Goal: Task Accomplishment & Management: Use online tool/utility

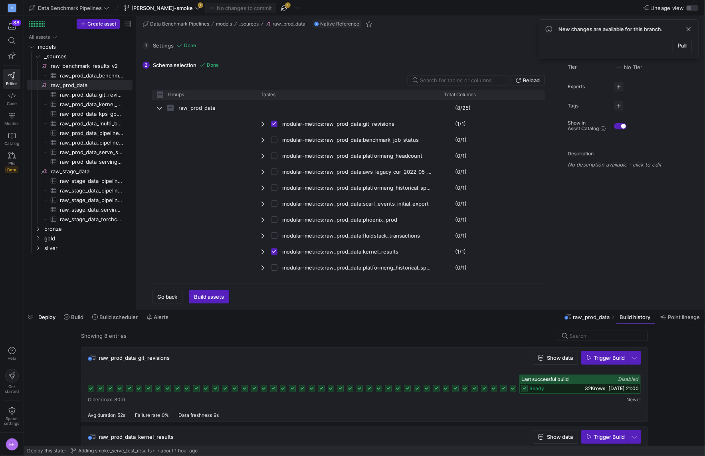
scroll to position [462, 0]
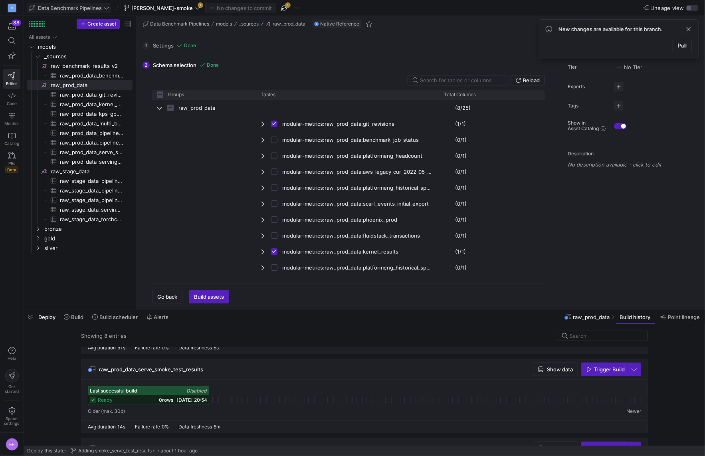
click at [108, 7] on icon at bounding box center [106, 8] width 6 height 6
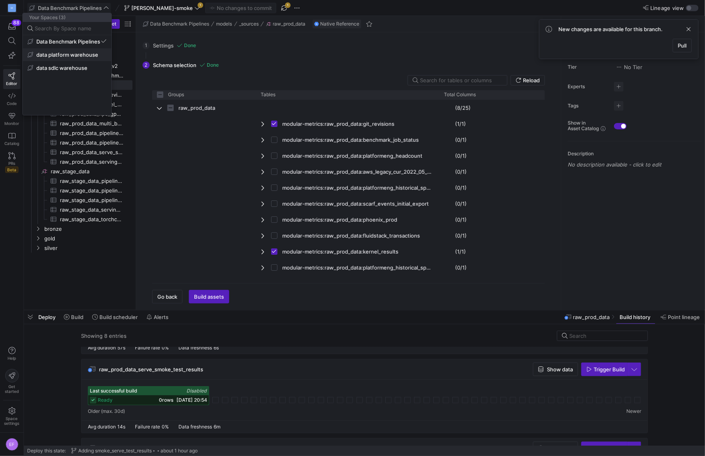
click at [80, 55] on span "data platform warehouse" at bounding box center [67, 54] width 62 height 6
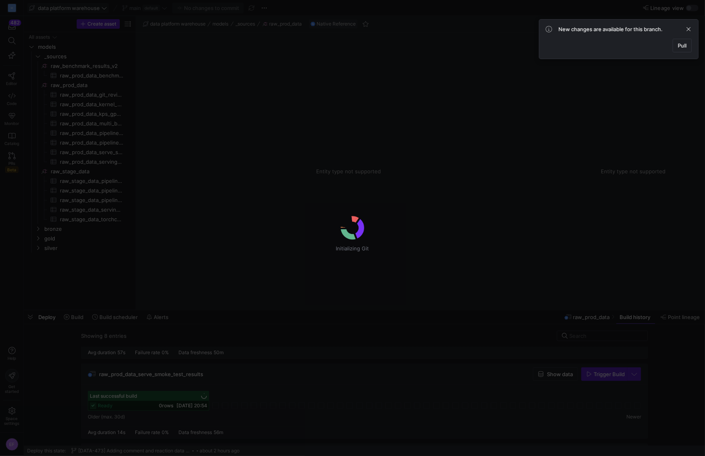
scroll to position [465, 0]
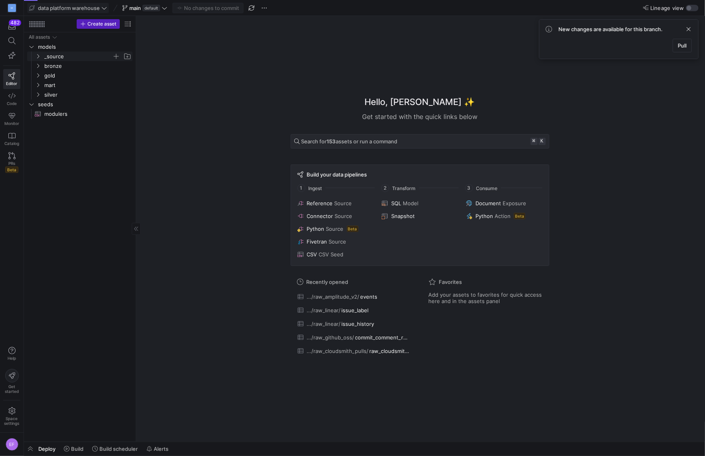
click at [37, 54] on icon "Press SPACE to select this row." at bounding box center [38, 56] width 6 height 5
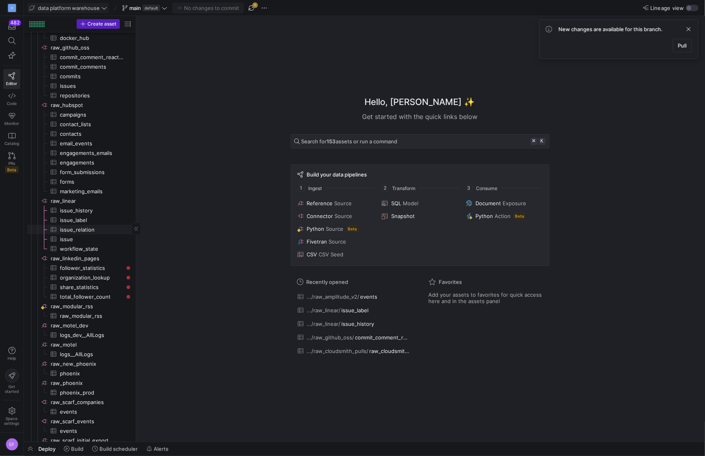
scroll to position [0, 0]
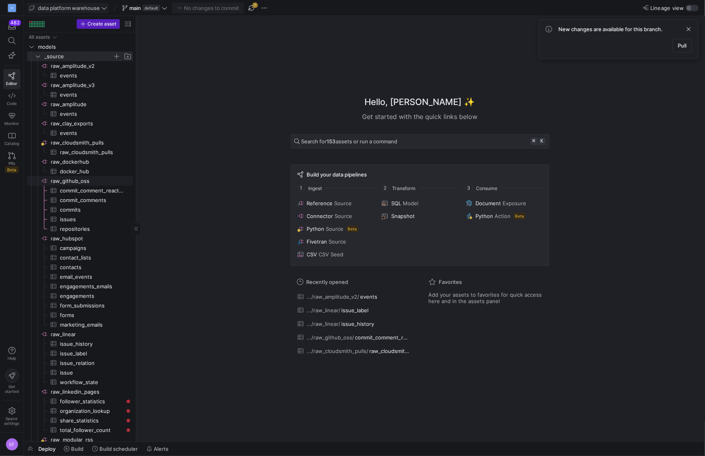
click at [77, 180] on span "raw_github_oss​​​​​​​​" at bounding box center [91, 180] width 81 height 9
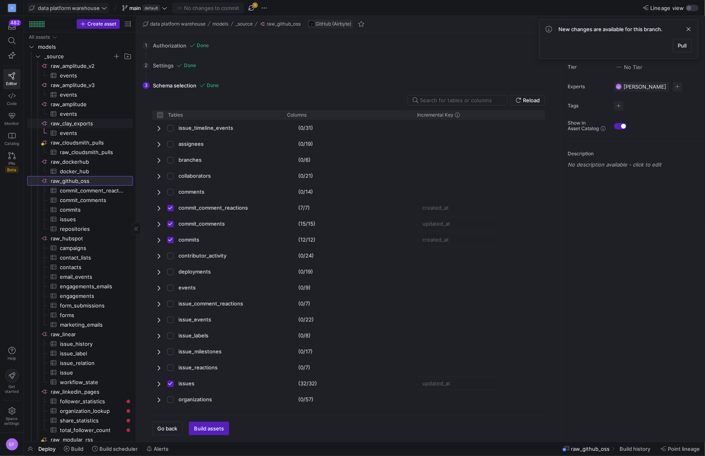
checkbox input "false"
click at [103, 7] on icon at bounding box center [104, 8] width 6 height 6
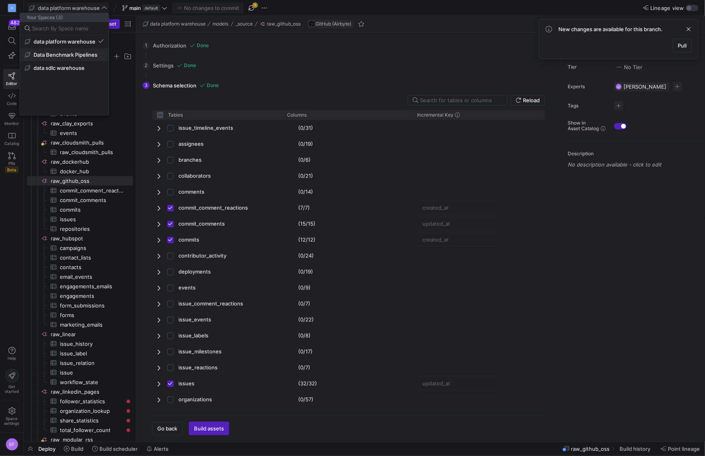
click at [71, 56] on span "Data Benchmark Pipelines" at bounding box center [66, 54] width 64 height 6
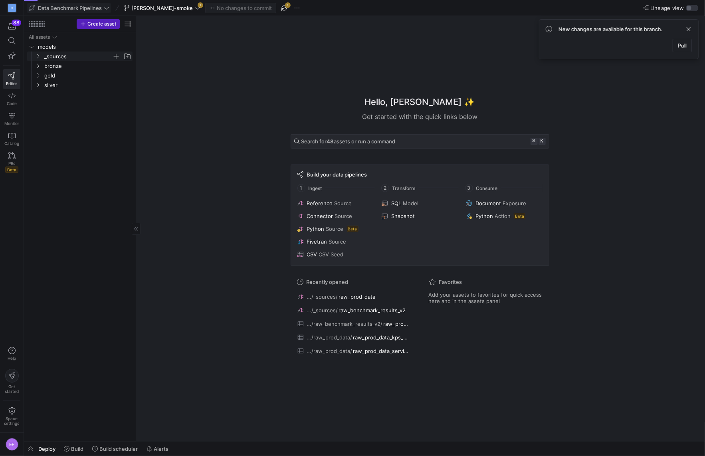
click at [39, 55] on icon "Press SPACE to select this row." at bounding box center [38, 56] width 6 height 5
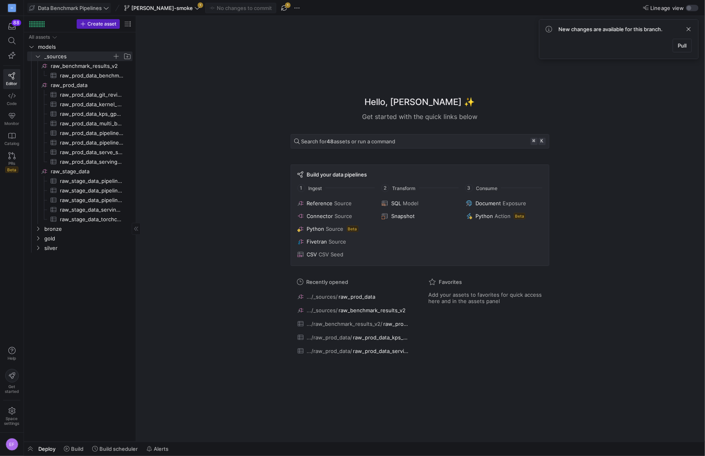
click at [107, 7] on icon at bounding box center [106, 8] width 6 height 6
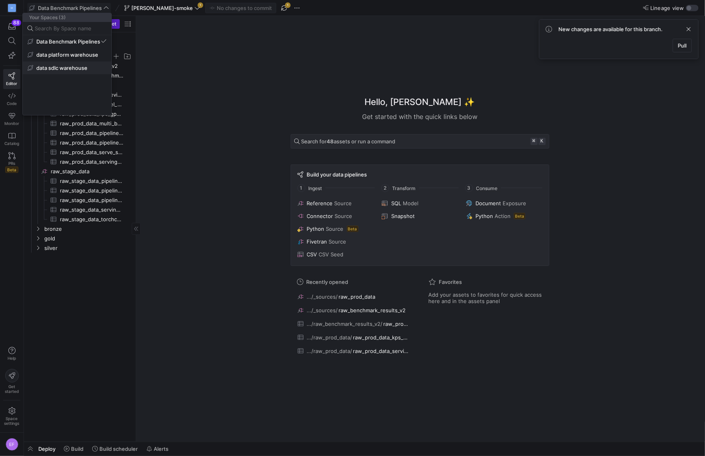
click at [73, 70] on span "data sdlc warehouse" at bounding box center [61, 68] width 51 height 6
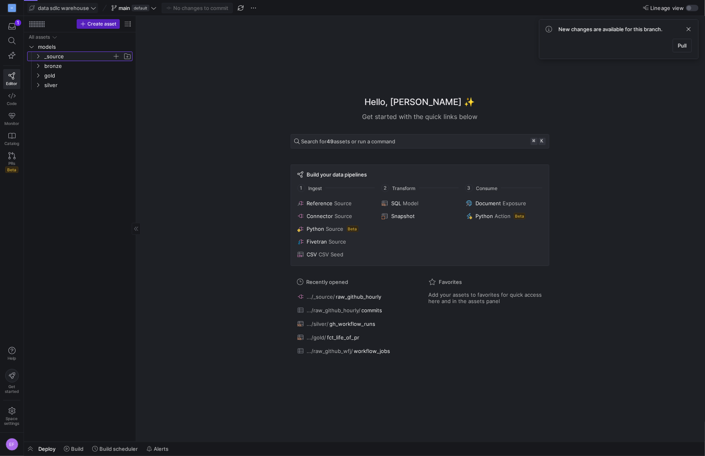
click at [39, 57] on icon "Press SPACE to select this row." at bounding box center [38, 56] width 6 height 5
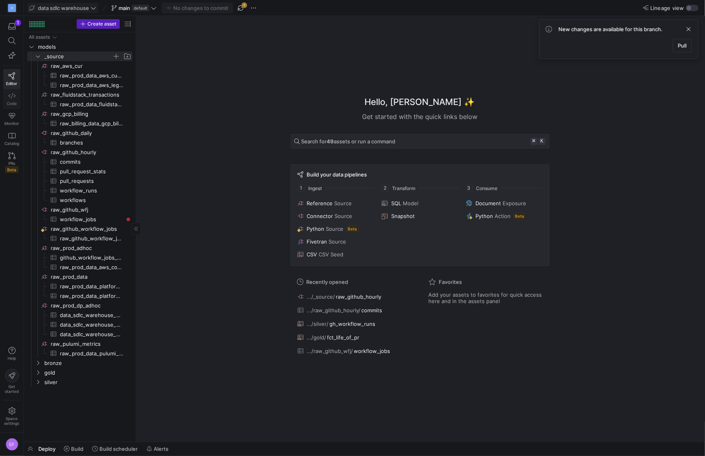
click at [13, 98] on icon at bounding box center [11, 95] width 7 height 7
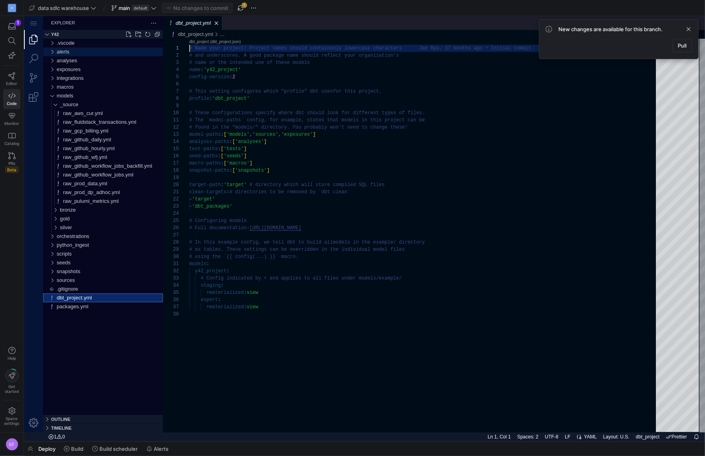
click at [51, 49] on div "alerts" at bounding box center [51, 51] width 12 height 9
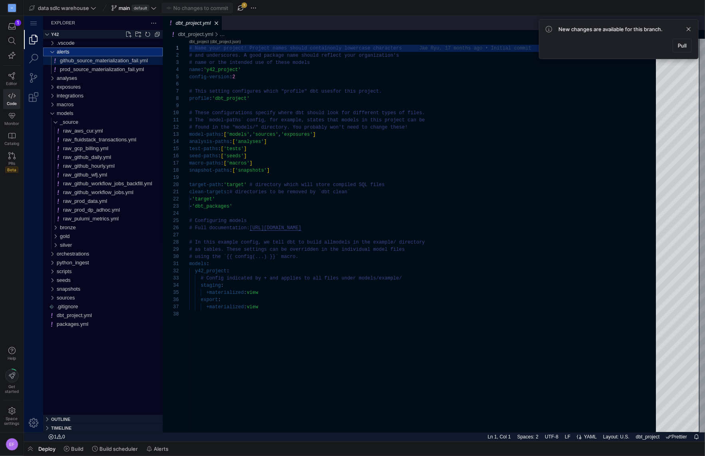
click at [96, 63] on span "github_source_materialization_fail.yml" at bounding box center [103, 60] width 88 height 6
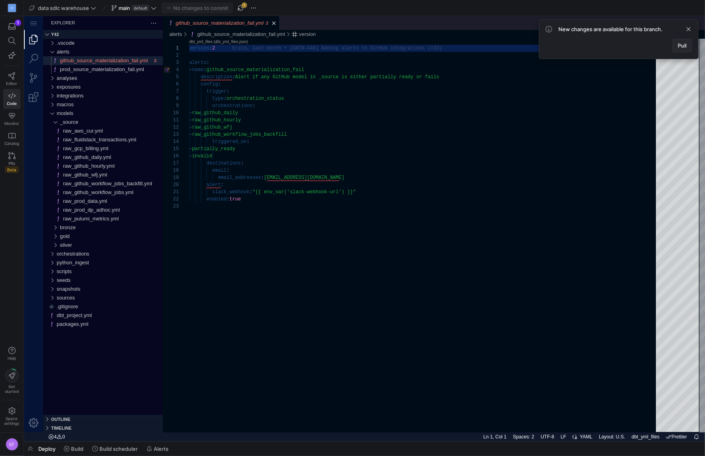
drag, startPoint x: 688, startPoint y: 44, endPoint x: 651, endPoint y: 28, distance: 40.9
click at [688, 44] on span at bounding box center [682, 45] width 18 height 13
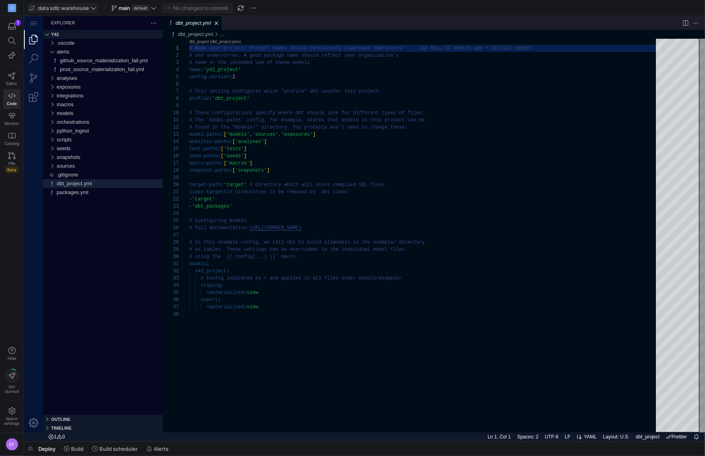
click at [94, 6] on icon at bounding box center [94, 8] width 6 height 6
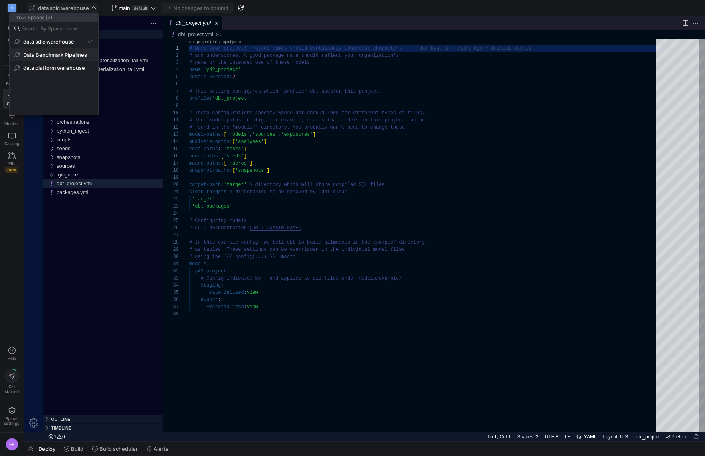
click at [65, 51] on span "Data Benchmark Pipelines" at bounding box center [55, 54] width 64 height 6
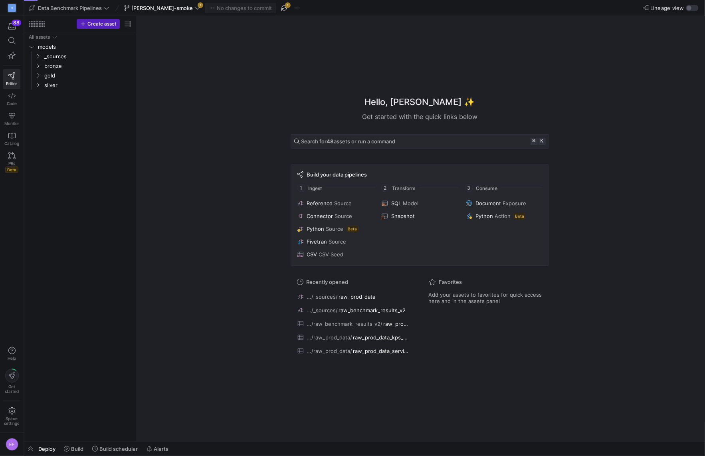
click at [12, 40] on icon at bounding box center [11, 40] width 7 height 7
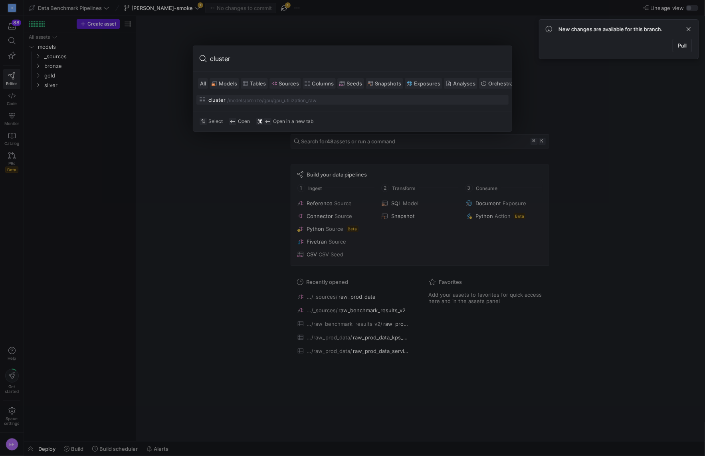
type input "cluster_"
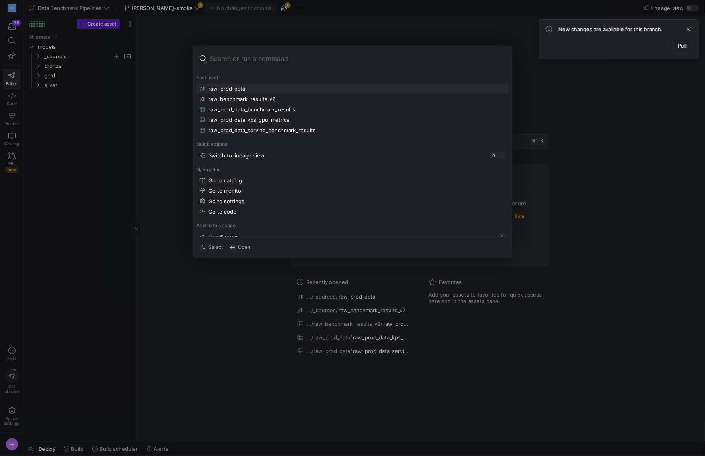
drag, startPoint x: 62, startPoint y: 136, endPoint x: 41, endPoint y: 53, distance: 84.9
click at [63, 133] on div at bounding box center [352, 228] width 705 height 456
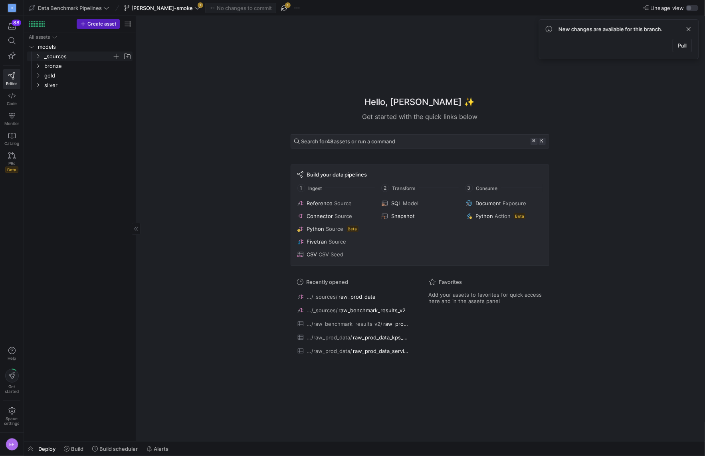
click at [36, 55] on icon "Press SPACE to select this row." at bounding box center [38, 56] width 6 height 5
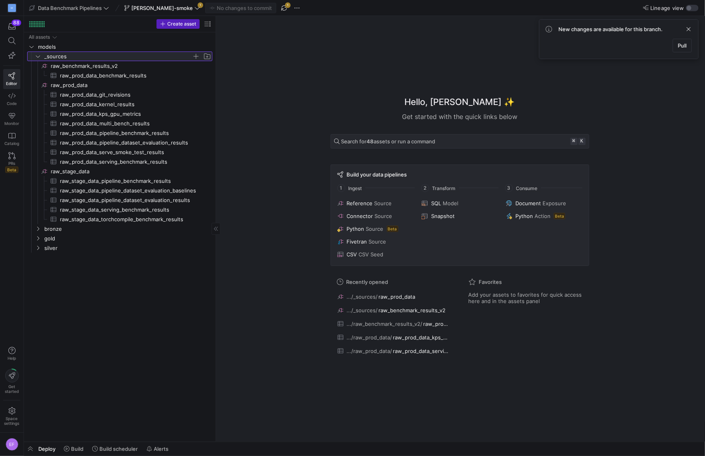
drag, startPoint x: 135, startPoint y: 114, endPoint x: 270, endPoint y: 116, distance: 134.5
click at [194, 8] on icon at bounding box center [197, 8] width 6 height 6
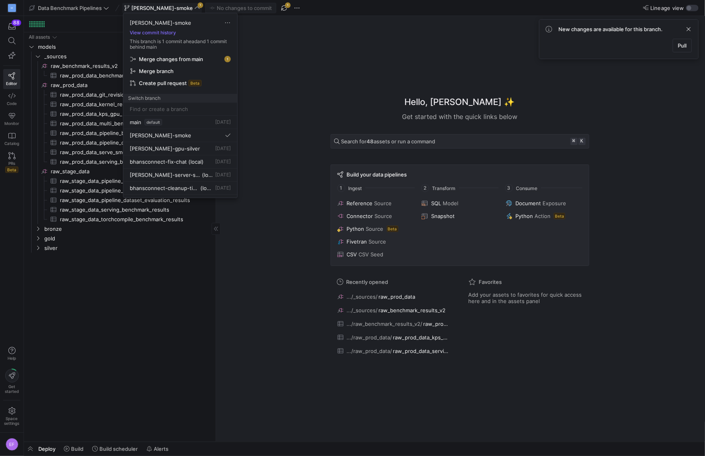
click at [256, 6] on div at bounding box center [352, 228] width 705 height 456
click at [279, 6] on span "button" at bounding box center [284, 8] width 10 height 10
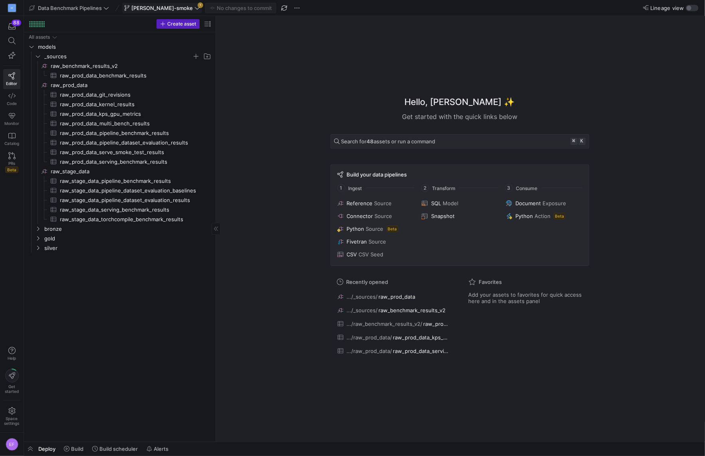
click at [194, 8] on icon at bounding box center [197, 8] width 6 height 6
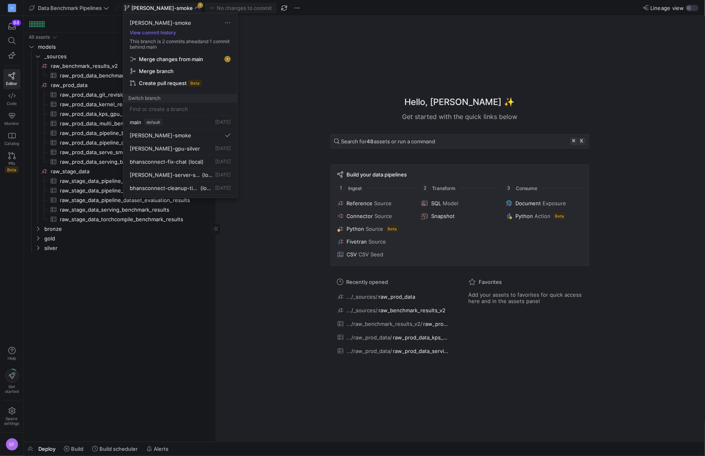
click at [199, 59] on span "Merge changes from main" at bounding box center [171, 59] width 64 height 6
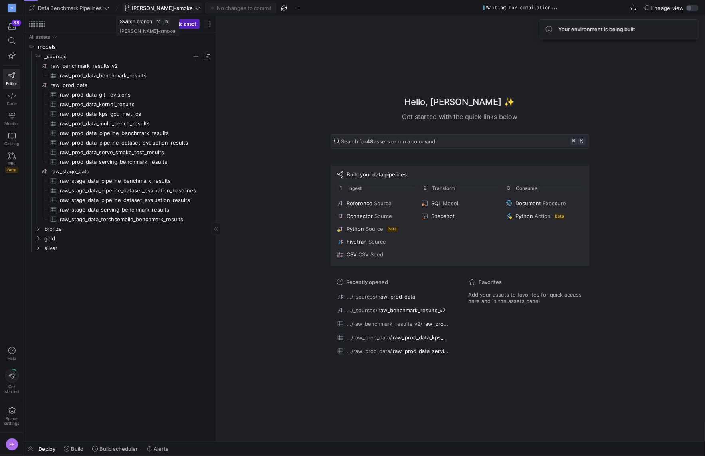
click at [195, 7] on icon at bounding box center [197, 8] width 5 height 2
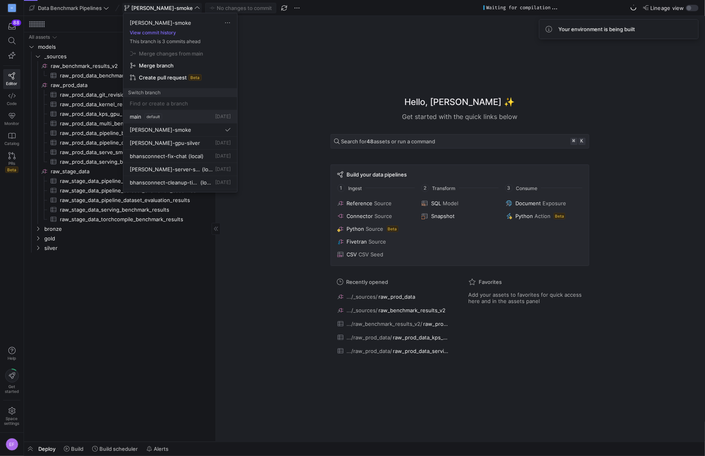
click at [133, 115] on span "main" at bounding box center [136, 116] width 12 height 6
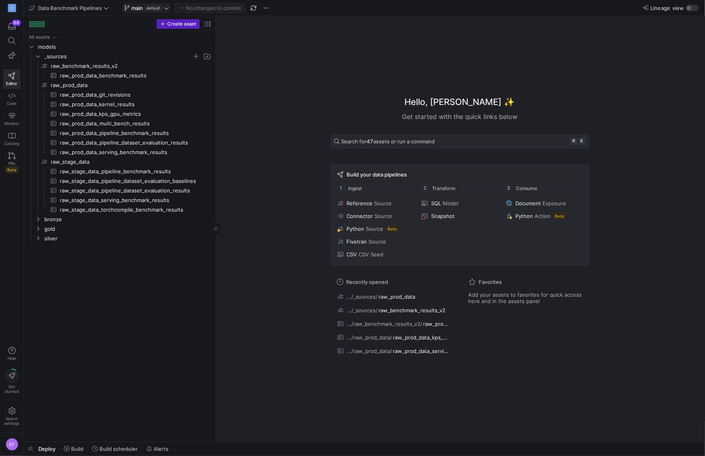
click at [170, 6] on span at bounding box center [146, 8] width 48 height 10
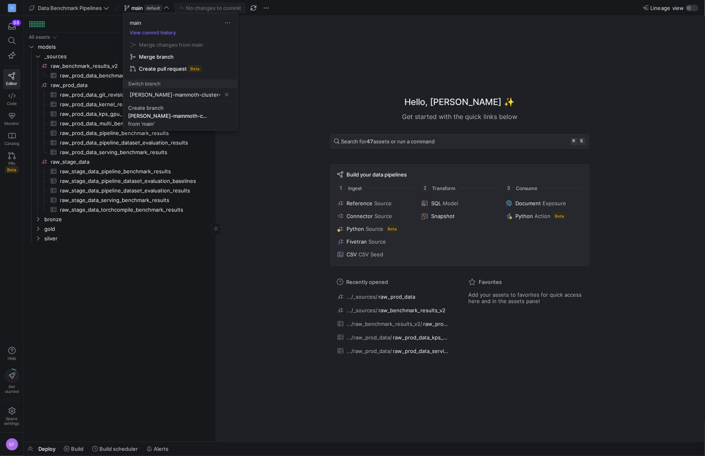
click at [172, 95] on input "[PERSON_NAME]-mammoth-cluster-benchmark" at bounding box center [175, 94] width 91 height 6
type input "[PERSON_NAME]-mammoth-ingest"
click at [170, 109] on span "Create [PERSON_NAME]-mammoth-ingest from 'main'" at bounding box center [180, 116] width 104 height 22
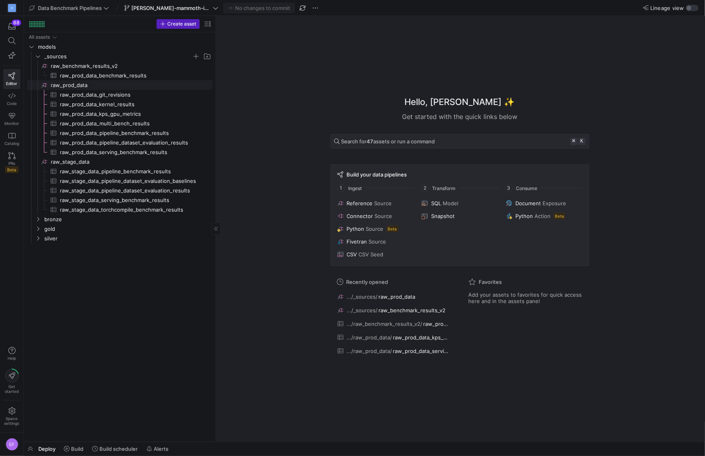
click at [79, 87] on span "raw_prod_data​​​​​​​​" at bounding box center [131, 85] width 160 height 9
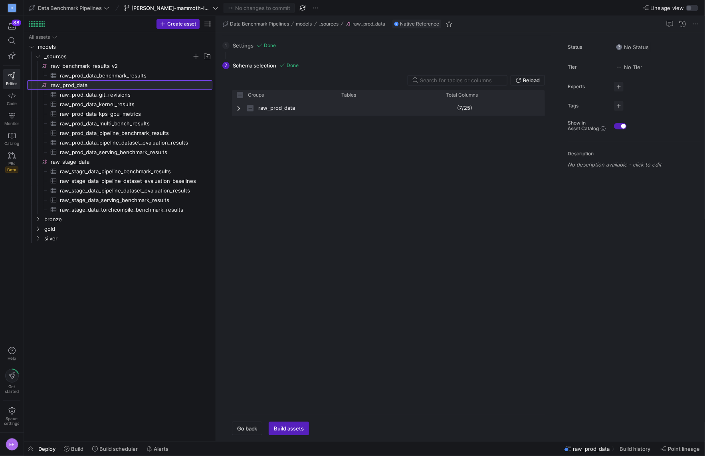
checkbox input "false"
click at [469, 77] on input "text" at bounding box center [460, 80] width 81 height 6
type input "c"
checkbox input "false"
type input "cluster"
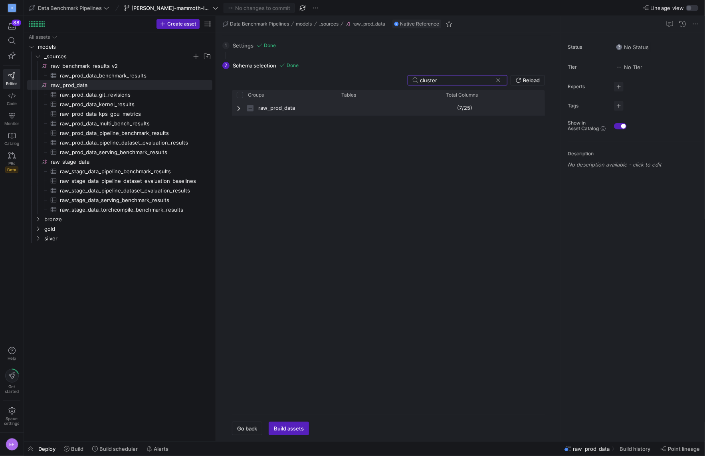
click at [240, 109] on span "Press SPACE to select this row." at bounding box center [240, 108] width 6 height 6
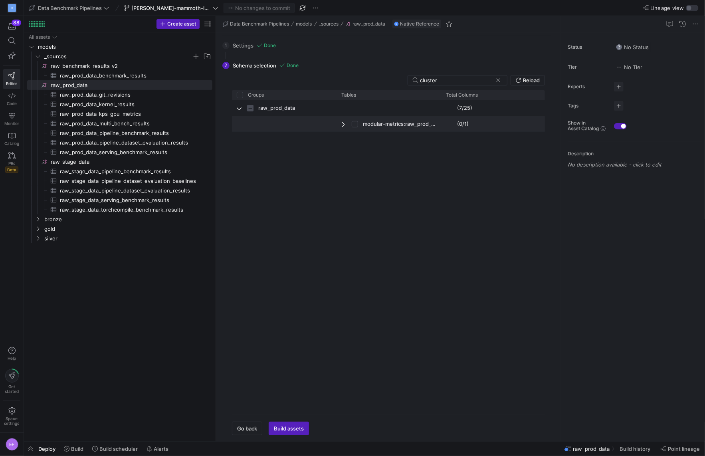
click at [344, 124] on span "Press SPACE to select this row." at bounding box center [344, 124] width 6 height 6
click at [452, 78] on input "cluster" at bounding box center [456, 80] width 73 height 6
drag, startPoint x: 440, startPoint y: 97, endPoint x: 506, endPoint y: 97, distance: 66.6
click at [506, 97] on div at bounding box center [507, 94] width 3 height 9
click at [355, 125] on input "Press Space to toggle row selection (unchecked)" at bounding box center [355, 124] width 6 height 6
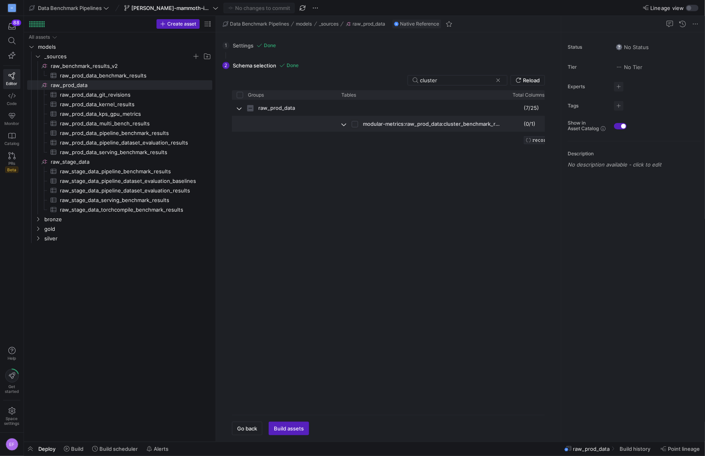
checkbox input "true"
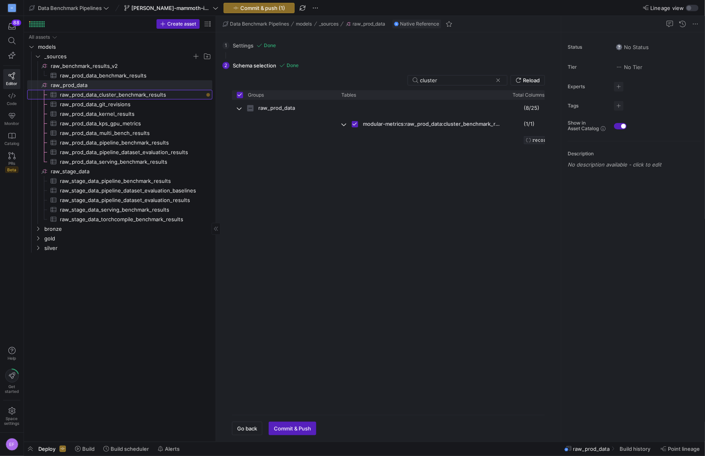
click at [172, 91] on span "raw_prod_data_cluster_benchmark_results​​​​​​​​​" at bounding box center [131, 94] width 143 height 9
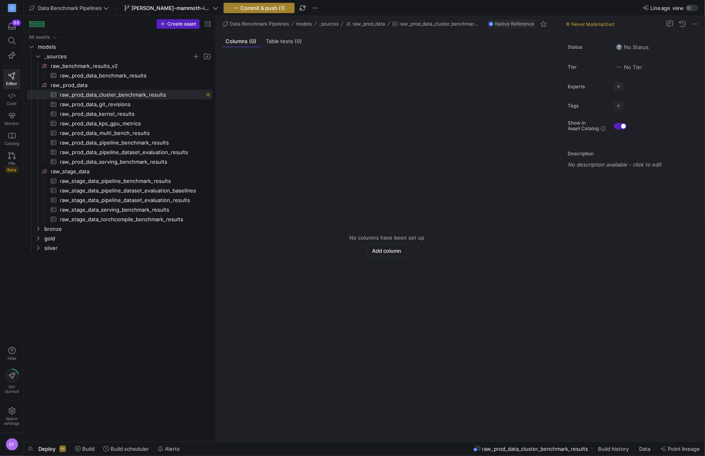
click at [240, 9] on span "Commit & push (1)" at bounding box center [262, 8] width 45 height 6
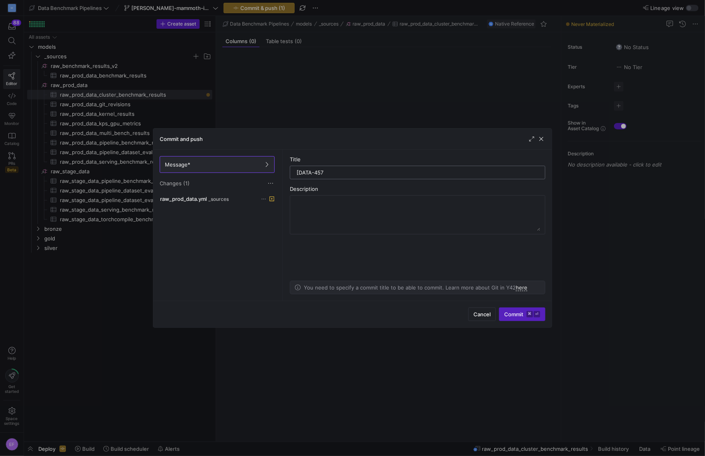
drag, startPoint x: 296, startPoint y: 170, endPoint x: 374, endPoint y: 172, distance: 78.2
click at [374, 172] on div "[DATA-457" at bounding box center [417, 172] width 245 height 13
click at [336, 173] on input "[DATA-457" at bounding box center [417, 172] width 242 height 6
type input "[DATA-477] Set up Mammoth cluster benchmark results in Y42"
click at [387, 208] on textarea at bounding box center [417, 215] width 245 height 32
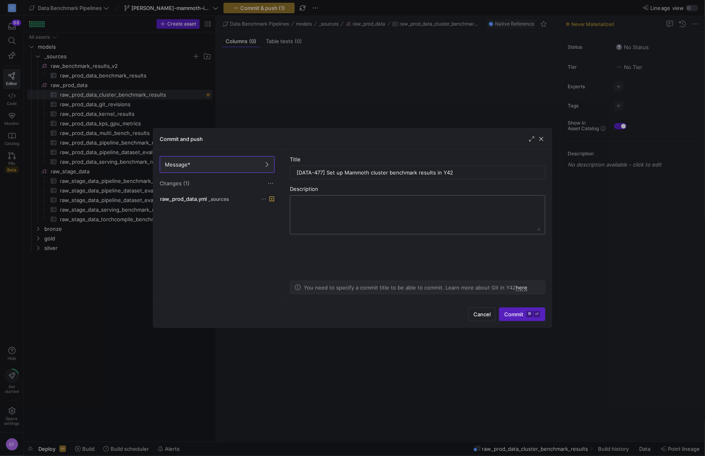
paste textarea "We are now receiving Mammoth benchmark data in its own table (see ticket here f…"
click at [418, 209] on textarea "We are now receiving Mammoth benchmark data in its own table (see ticket here f…" at bounding box center [417, 215] width 245 height 32
drag, startPoint x: 527, startPoint y: 202, endPoint x: 560, endPoint y: 222, distance: 39.2
click at [560, 222] on div "Commit and push Message* Changes (1) raw_prod_data.yml _sources Title [DATA-477…" at bounding box center [352, 228] width 705 height 456
type textarea "We are now receiving Mammoth benchmark data in its own table (see ticket here f…"
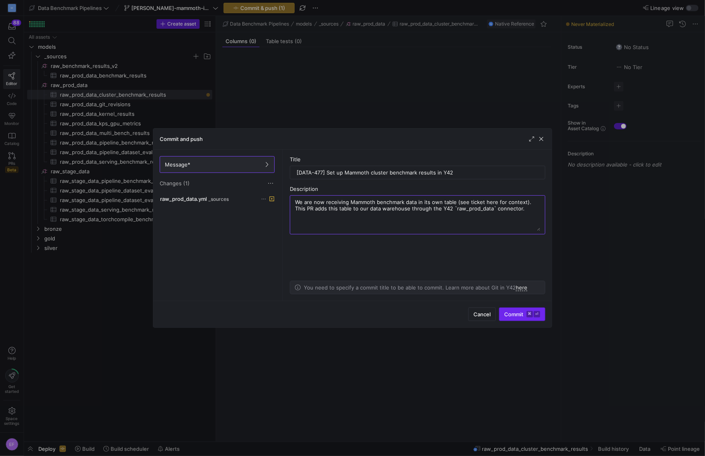
click at [500, 311] on span "submit" at bounding box center [521, 314] width 45 height 13
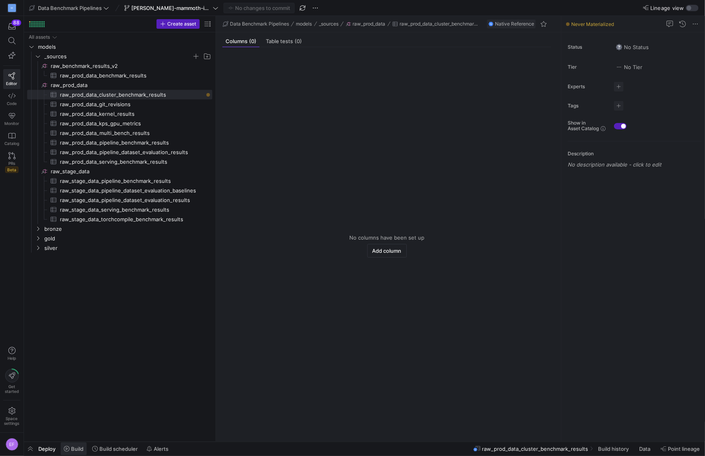
click at [69, 448] on icon at bounding box center [67, 449] width 6 height 6
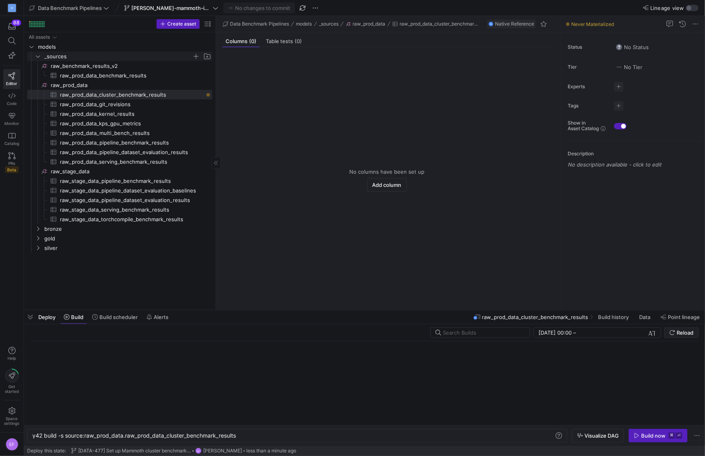
scroll to position [0, 205]
click at [79, 96] on span "raw_prod_data_cluster_benchmark_results​​​​​​​​​" at bounding box center [131, 94] width 143 height 9
click at [254, 435] on div "y42 build -s source:raw_prod_data.raw_prod_data_cl uster_benchmark_results" at bounding box center [293, 435] width 522 height 6
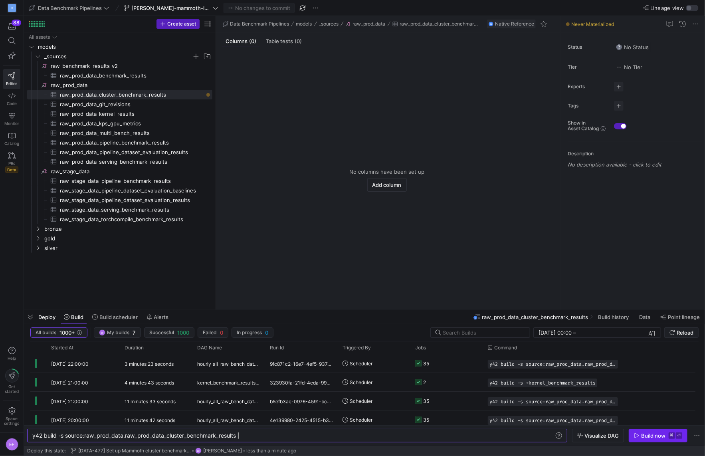
click at [636, 432] on icon "button" at bounding box center [637, 435] width 6 height 6
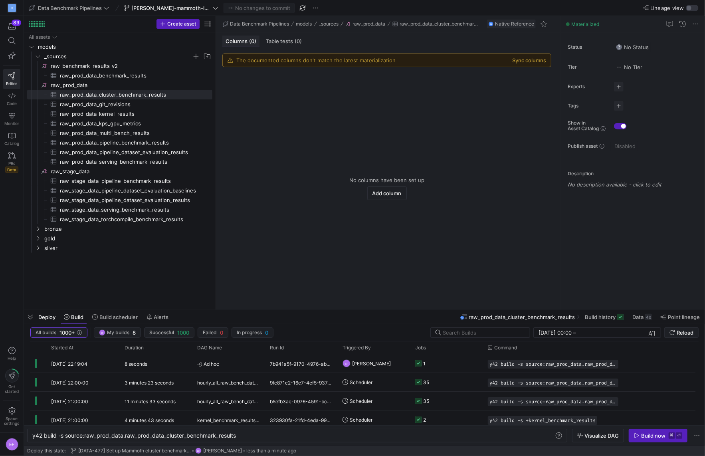
click at [241, 42] on span "Columns (0)" at bounding box center [240, 41] width 31 height 5
click at [97, 85] on span "raw_prod_data​​​​​​​​" at bounding box center [131, 85] width 160 height 9
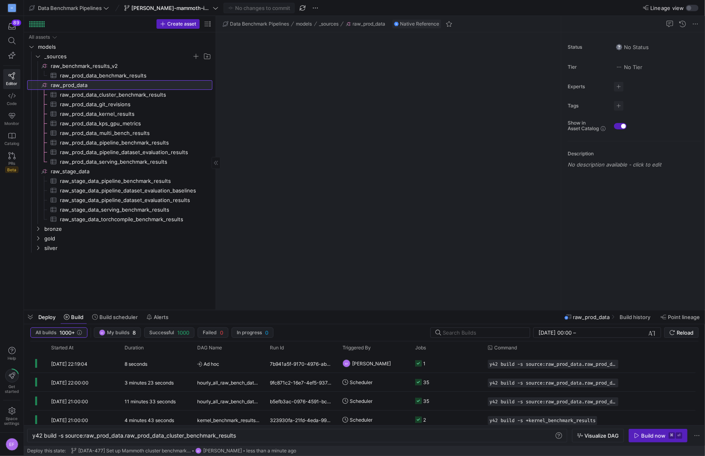
type textarea "y42 build"
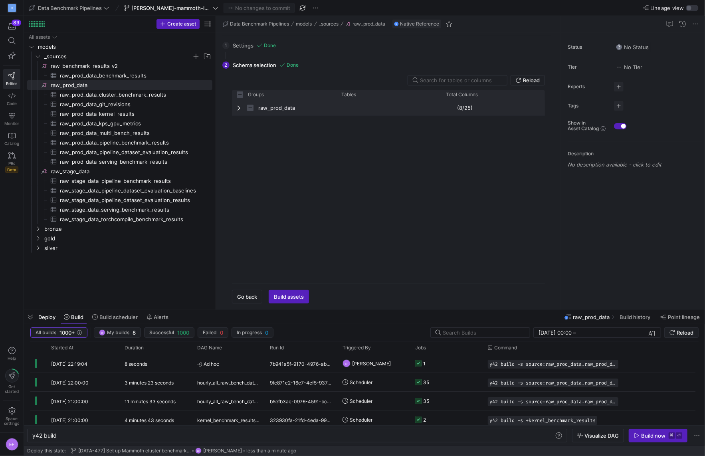
click at [241, 105] on span "Press SPACE to select this row." at bounding box center [240, 108] width 6 height 6
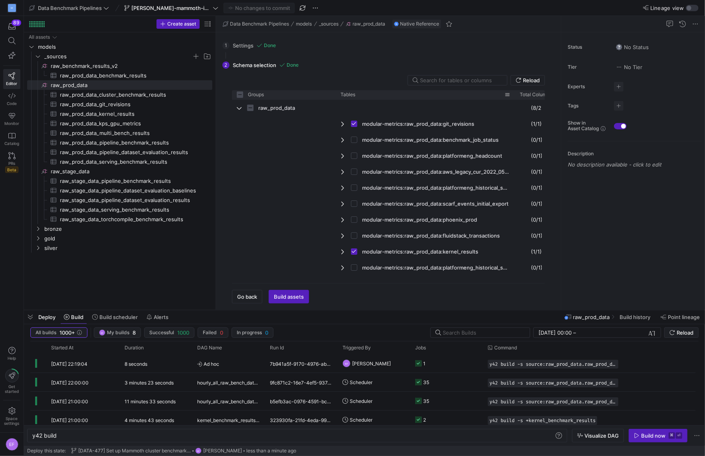
drag, startPoint x: 437, startPoint y: 95, endPoint x: 513, endPoint y: 96, distance: 75.4
click at [513, 96] on div at bounding box center [514, 94] width 3 height 9
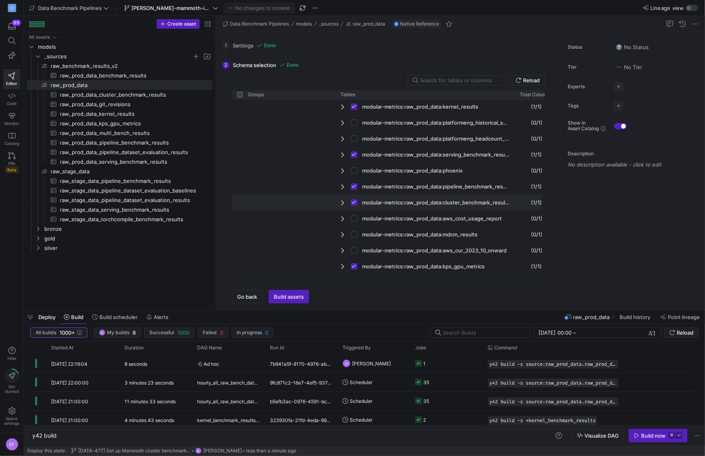
scroll to position [158, 0]
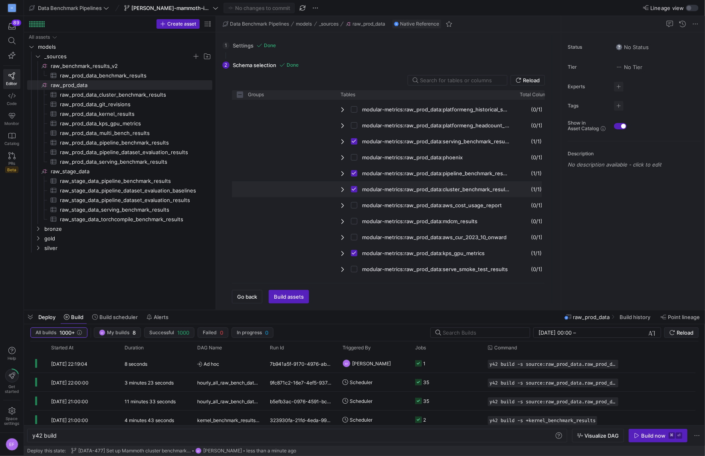
click at [342, 189] on span "Press SPACE to deselect this row." at bounding box center [343, 189] width 6 height 6
checkbox input "false"
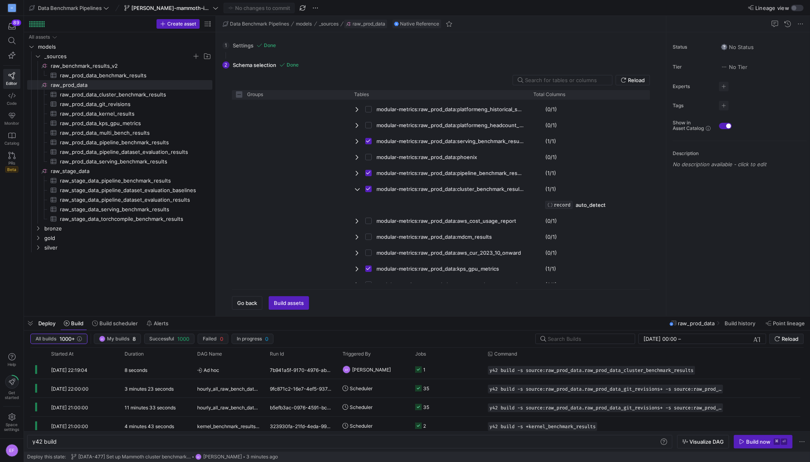
scroll to position [0, 0]
click at [298, 11] on span "button" at bounding box center [303, 8] width 10 height 10
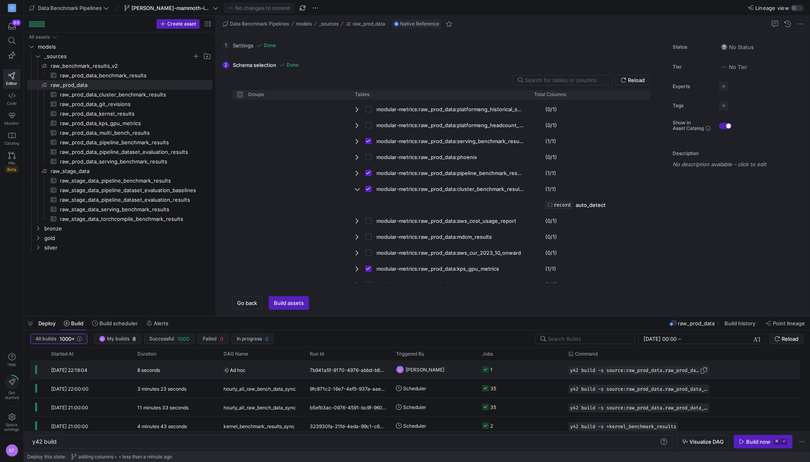
click at [688, 368] on span "y42 build -s source:raw_prod_data.raw_prod_data_cluster_benchmark_results" at bounding box center [635, 371] width 130 height 6
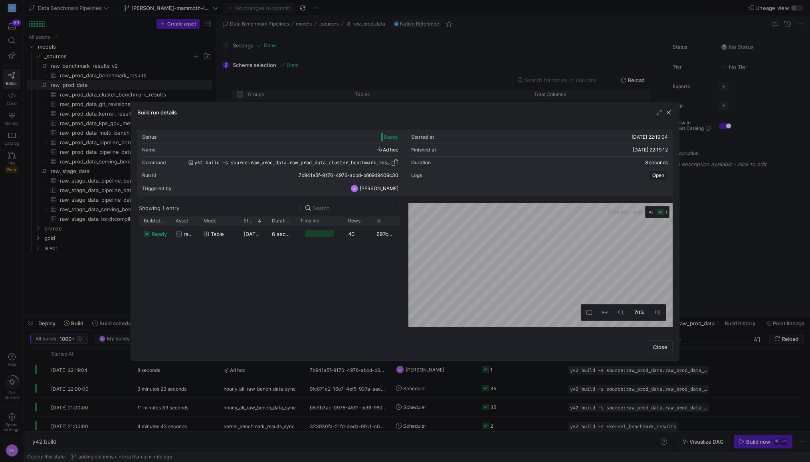
click at [394, 161] on span "button" at bounding box center [395, 163] width 8 height 8
click at [666, 113] on span "button" at bounding box center [668, 113] width 8 height 8
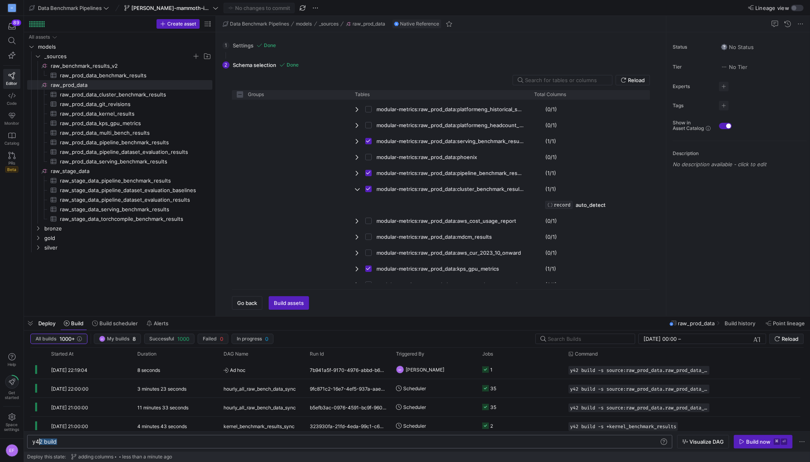
drag, startPoint x: 51, startPoint y: 444, endPoint x: -15, endPoint y: 434, distance: 67.0
click at [32, 439] on div "y42 build" at bounding box center [345, 442] width 627 height 6
type textarea "y42 build -s source:raw_prod_data.raw_prod_data_cluster_benchmark_results"
click at [704, 439] on div "Build now" at bounding box center [758, 442] width 24 height 6
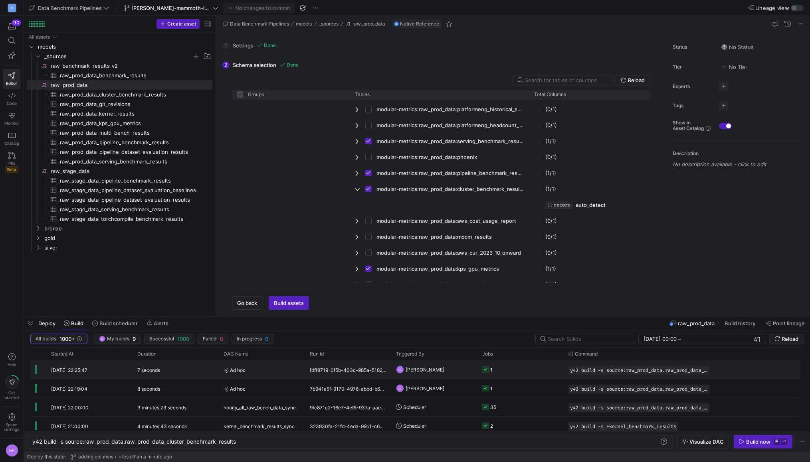
click at [452, 371] on y42-orchestration-triggered-by "EF [PERSON_NAME]" at bounding box center [434, 370] width 77 height 18
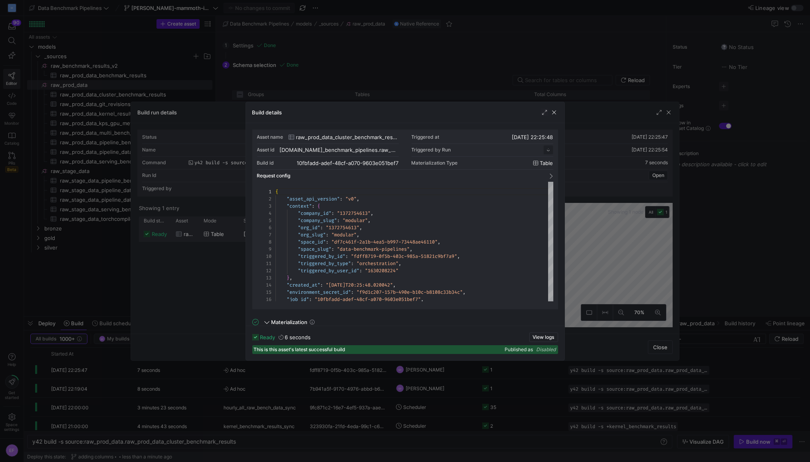
scroll to position [72, 0]
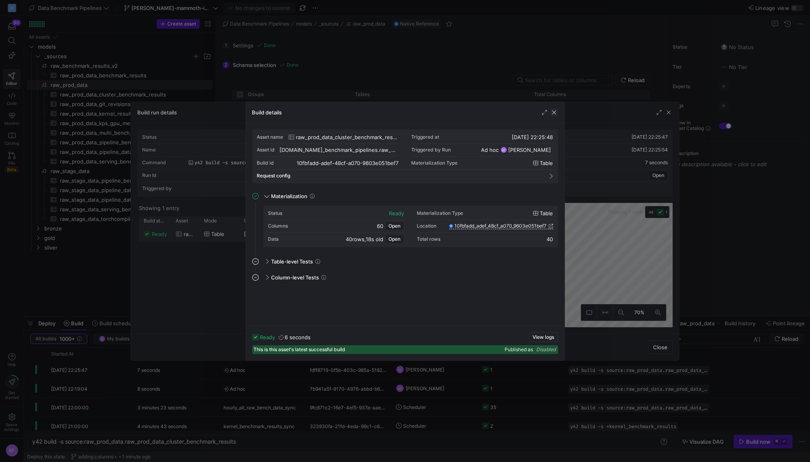
click at [555, 115] on span "button" at bounding box center [554, 113] width 8 height 8
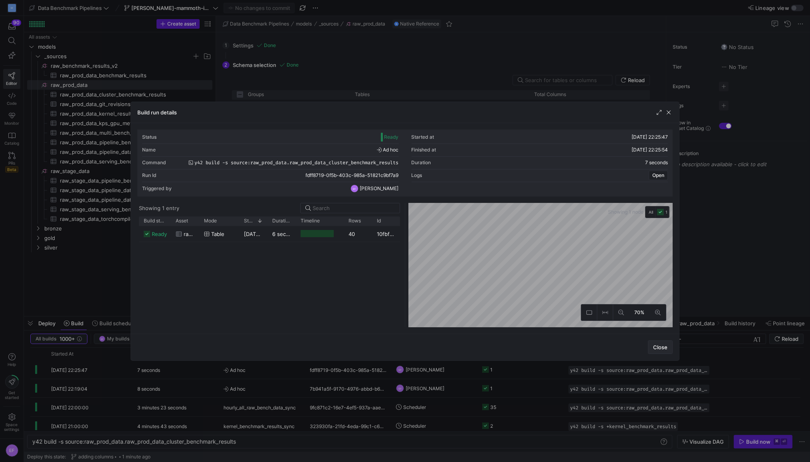
click at [659, 348] on span "Close" at bounding box center [660, 347] width 14 height 6
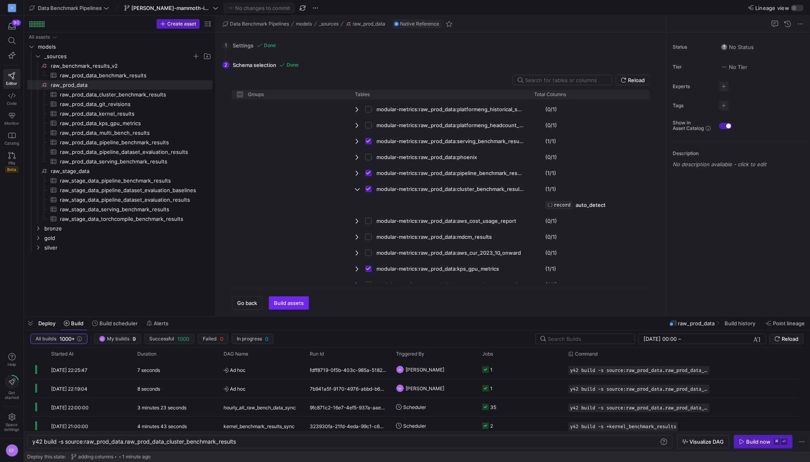
click at [291, 306] on span "Build assets" at bounding box center [289, 303] width 30 height 6
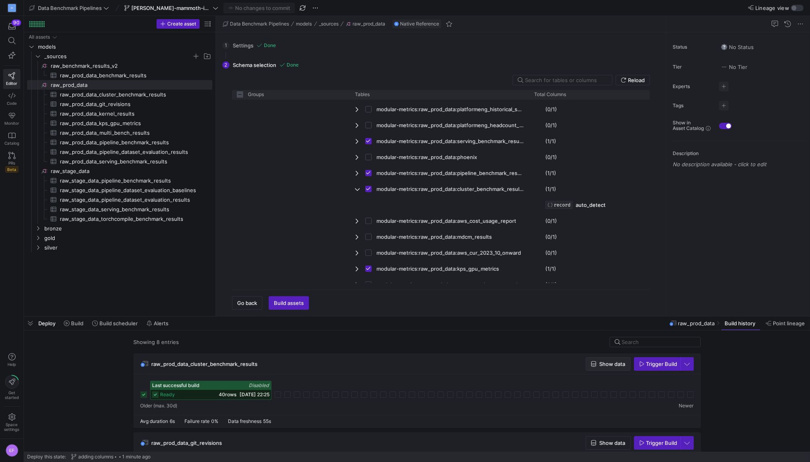
click at [606, 364] on span "Show data" at bounding box center [612, 364] width 26 height 6
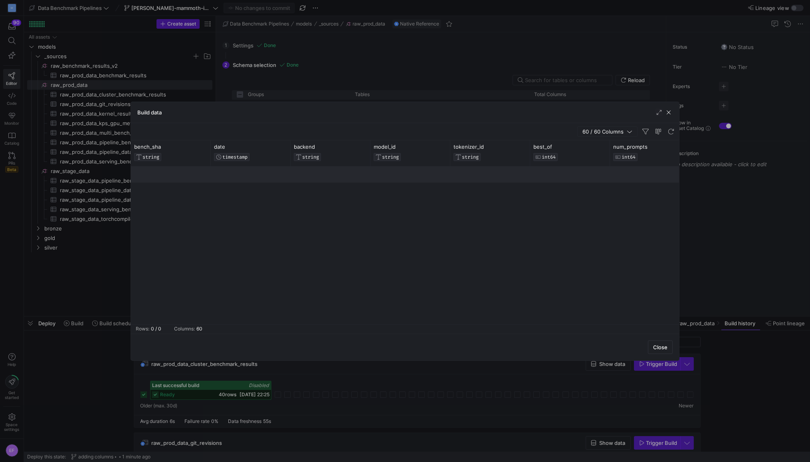
click at [522, 247] on div at bounding box center [405, 246] width 548 height 158
click at [666, 115] on span "button" at bounding box center [668, 113] width 8 height 8
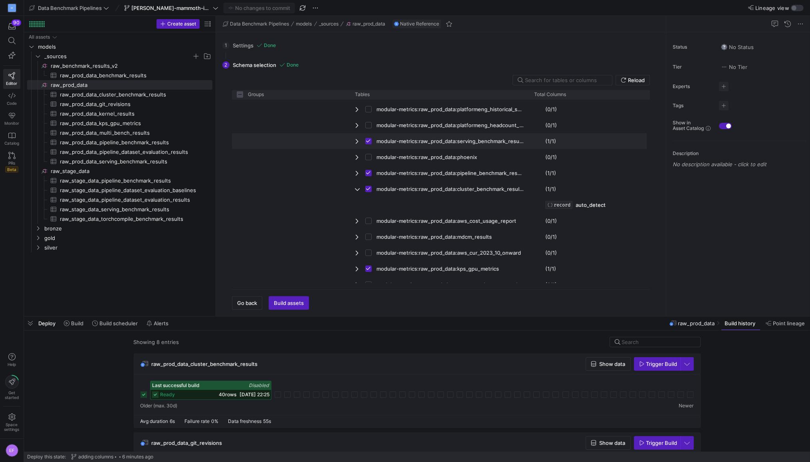
click at [355, 143] on span "Press SPACE to deselect this row." at bounding box center [358, 141] width 6 height 6
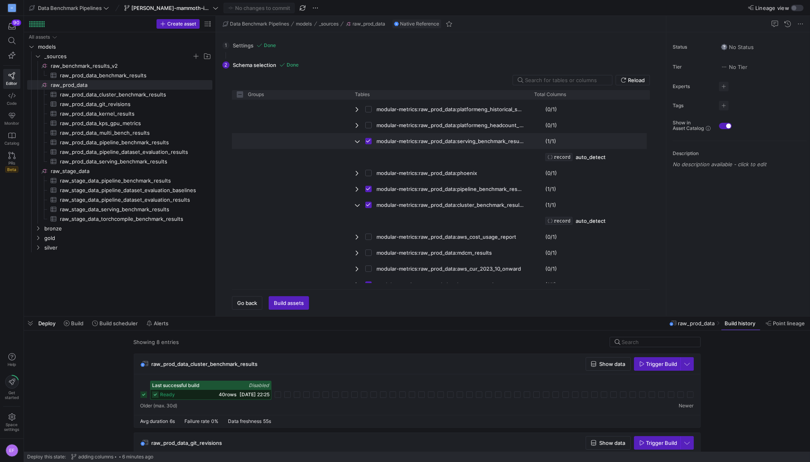
click at [458, 142] on span "modular-metrics:raw_prod_data:serving_benchmark_results" at bounding box center [449, 142] width 147 height 16
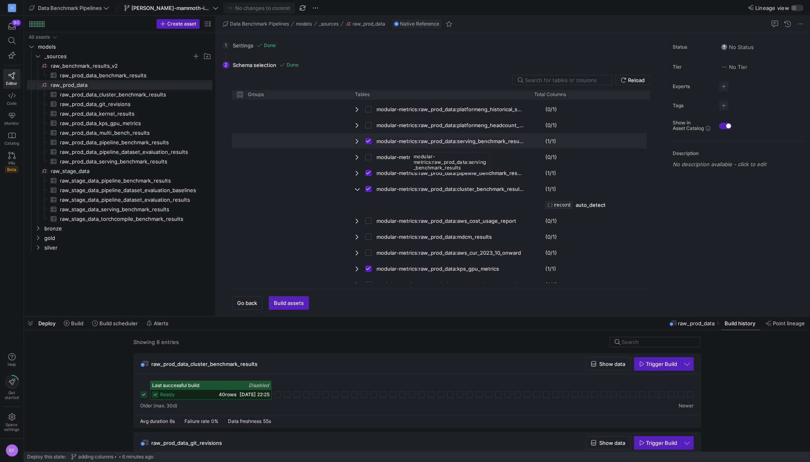
click at [458, 142] on span "modular-metrics:raw_prod_data:serving_benchmark_results" at bounding box center [449, 142] width 147 height 16
checkbox input "false"
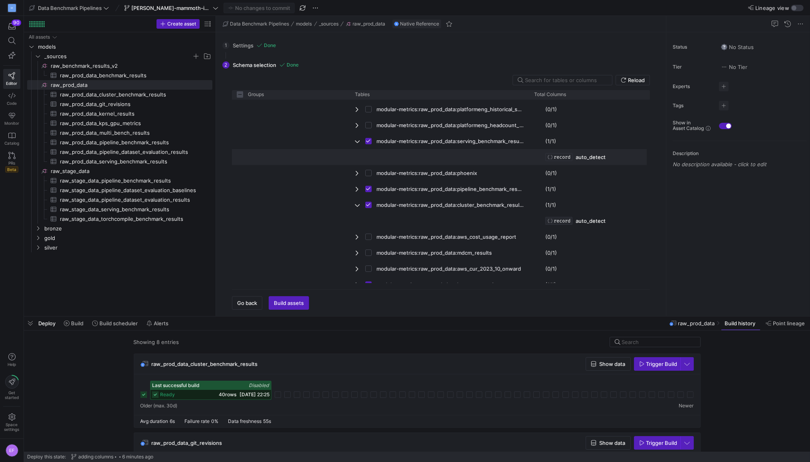
click at [595, 152] on div "auto_detect" at bounding box center [590, 158] width 30 height 16
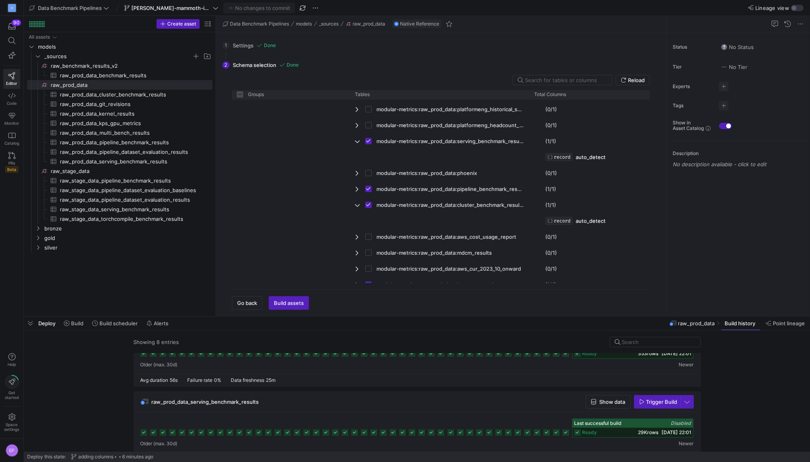
scroll to position [515, 0]
click at [619, 399] on span "Show data" at bounding box center [612, 402] width 26 height 6
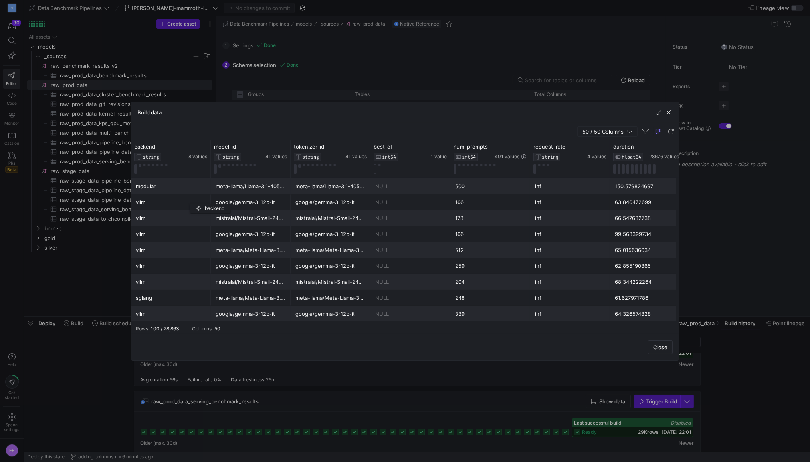
drag, startPoint x: 208, startPoint y: 170, endPoint x: 185, endPoint y: 182, distance: 25.7
click at [192, 202] on div "backend STRING 8 values model_id STRING 41 values tokenizer_id STRING 41 values…" at bounding box center [405, 232] width 548 height 184
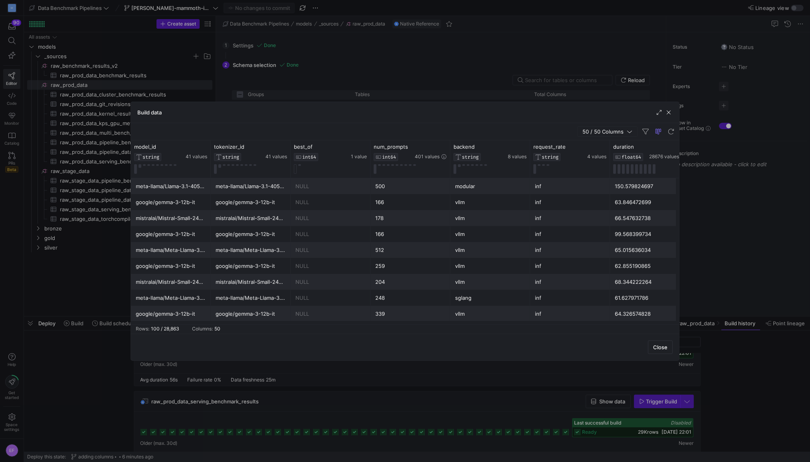
click at [610, 132] on span "50 / 50 Columns" at bounding box center [604, 131] width 44 height 6
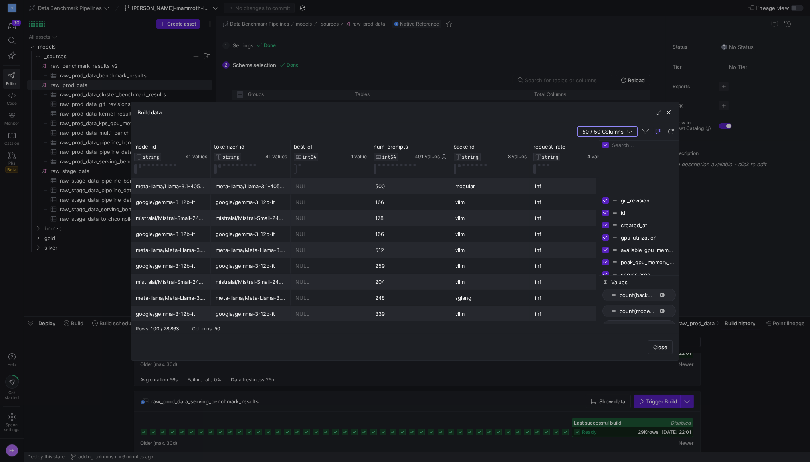
scroll to position [363, 0]
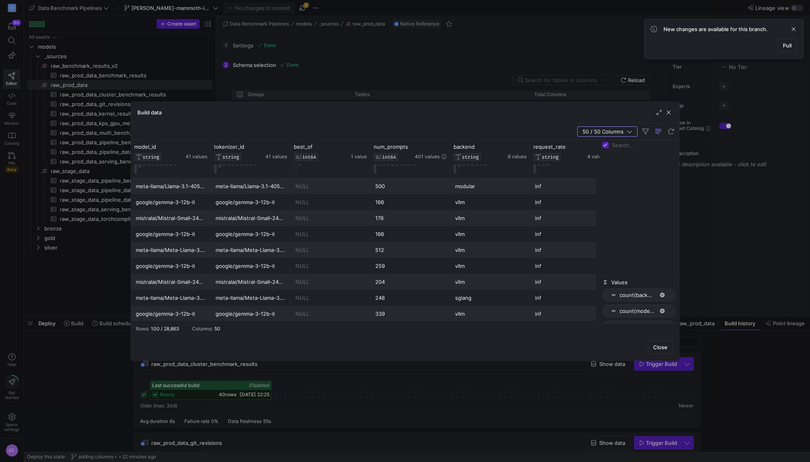
scroll to position [363, 0]
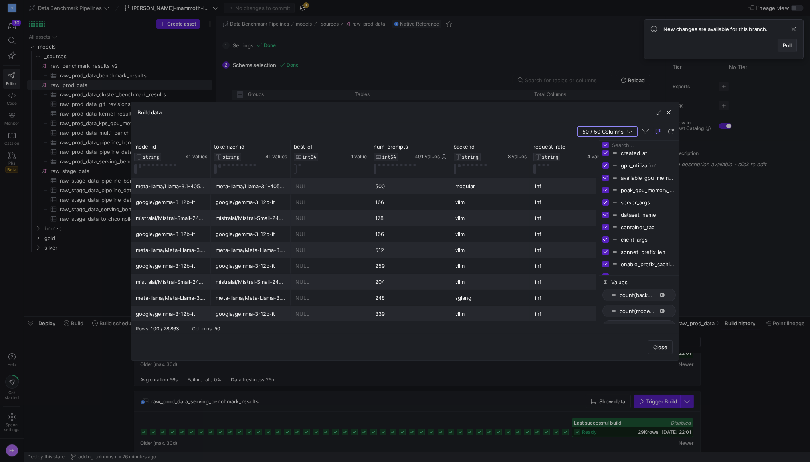
click at [781, 43] on span at bounding box center [787, 45] width 18 height 13
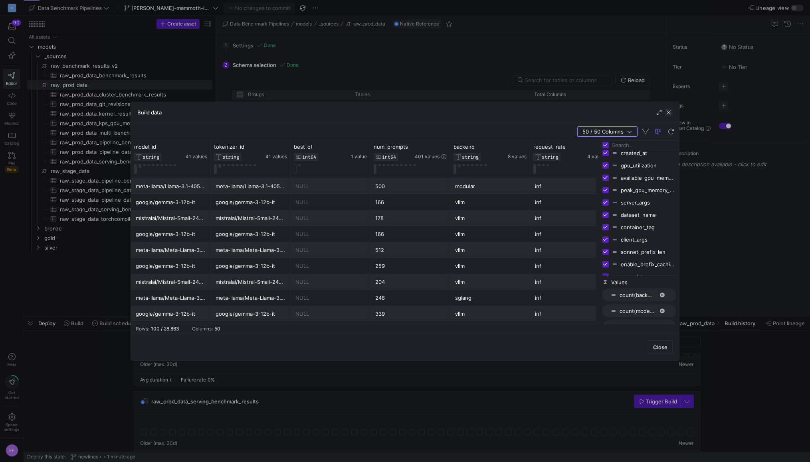
click at [669, 113] on span "button" at bounding box center [668, 113] width 8 height 8
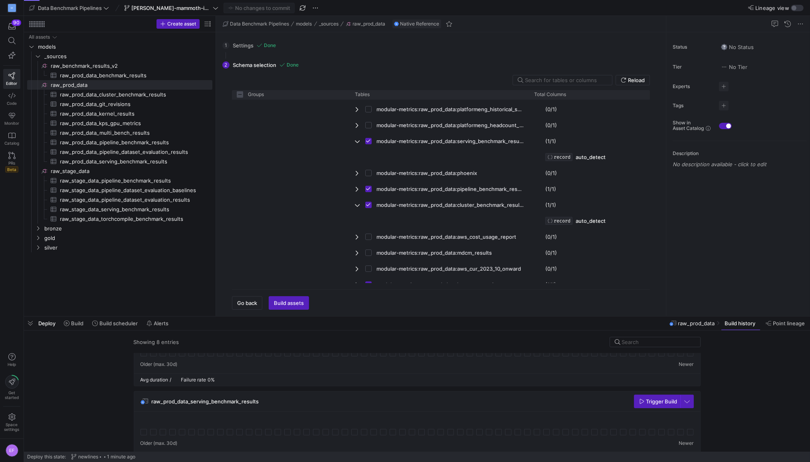
scroll to position [117, 0]
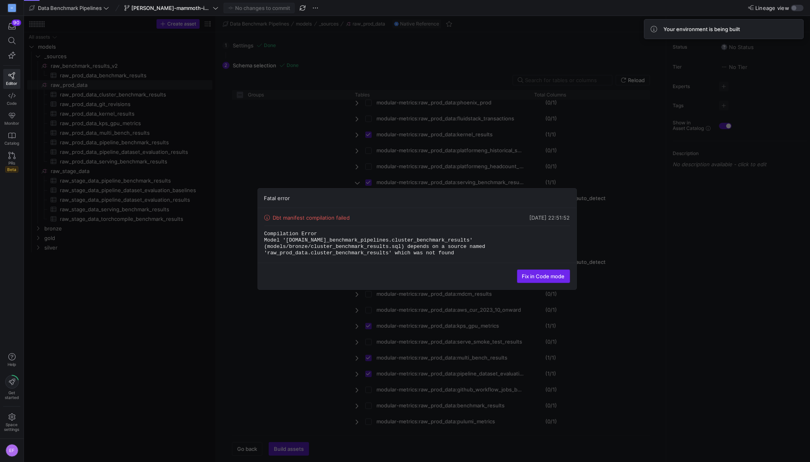
click at [558, 278] on span "Fix in Code mode" at bounding box center [543, 276] width 43 height 6
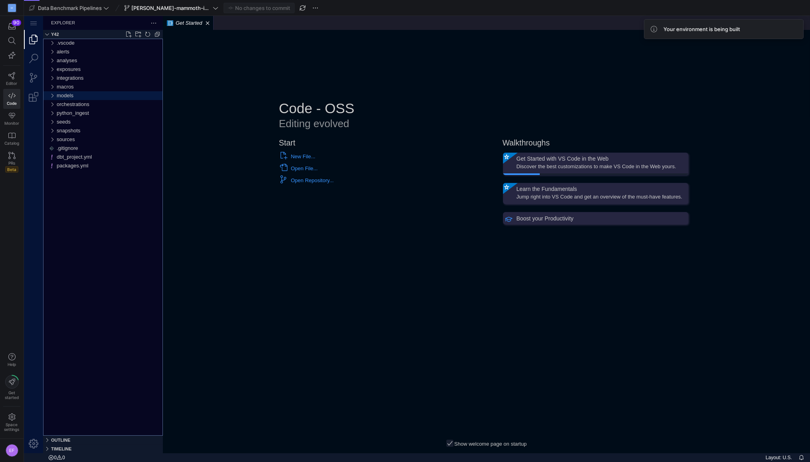
click at [53, 94] on div "models" at bounding box center [52, 95] width 12 height 9
click at [57, 113] on div "bronze" at bounding box center [53, 113] width 15 height 9
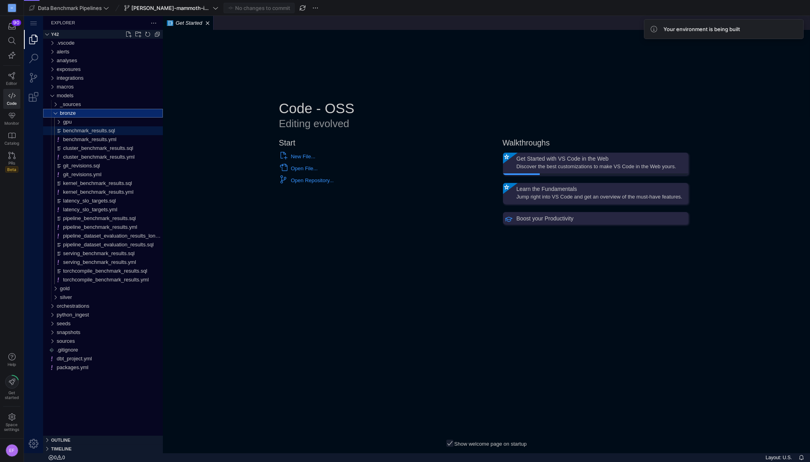
click at [108, 133] on span "benchmark_results.sql" at bounding box center [89, 131] width 52 height 6
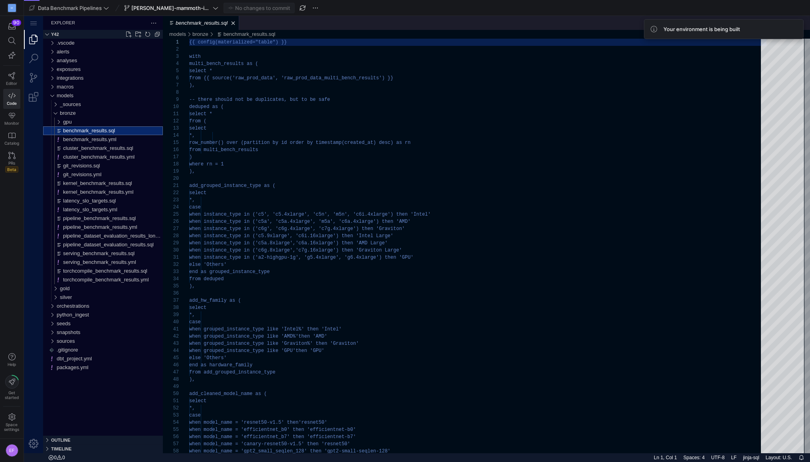
scroll to position [72, 0]
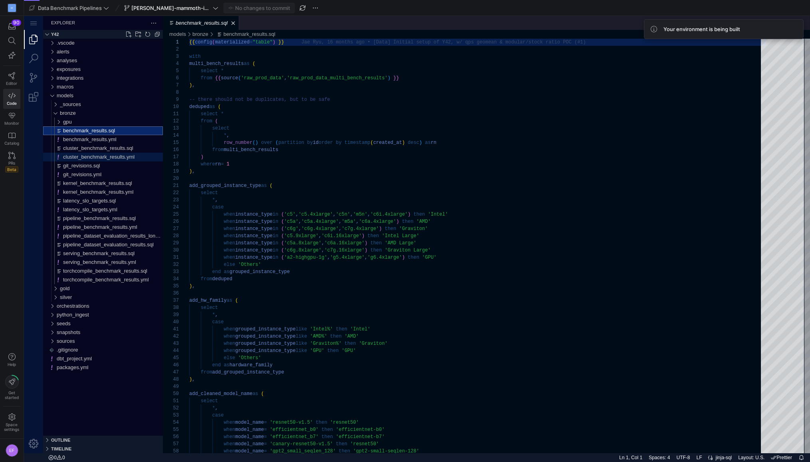
click at [77, 156] on span "cluster_benchmark_results.yml" at bounding box center [98, 157] width 71 height 6
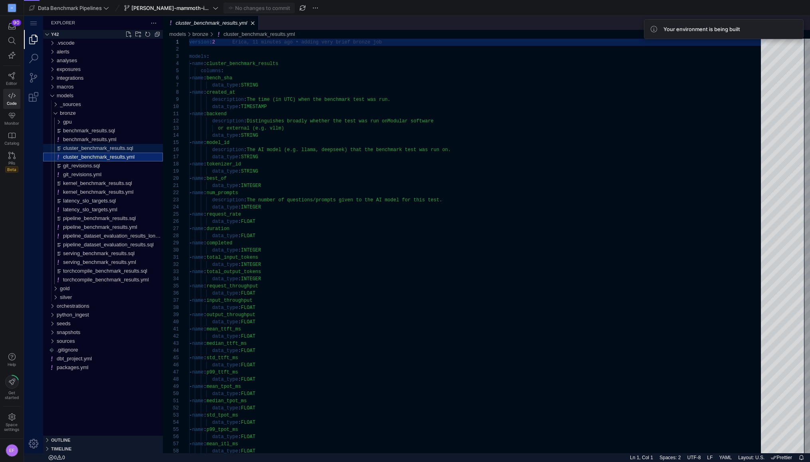
click at [87, 148] on span "cluster_benchmark_results.sql" at bounding box center [98, 148] width 70 height 6
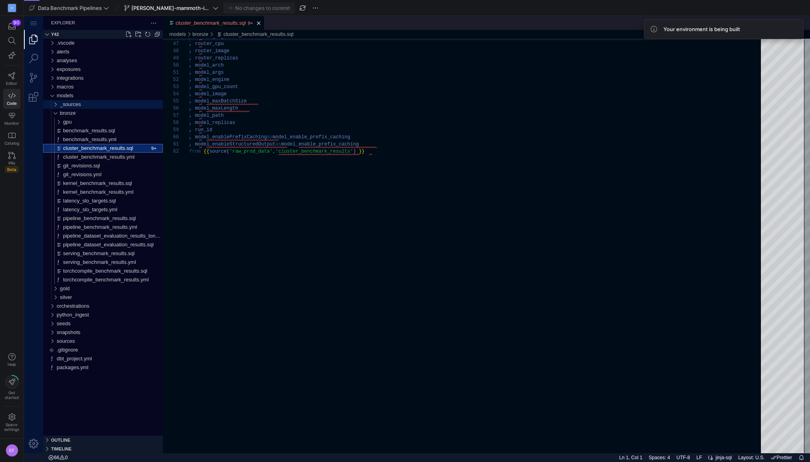
click at [54, 102] on div "_sources" at bounding box center [53, 104] width 15 height 9
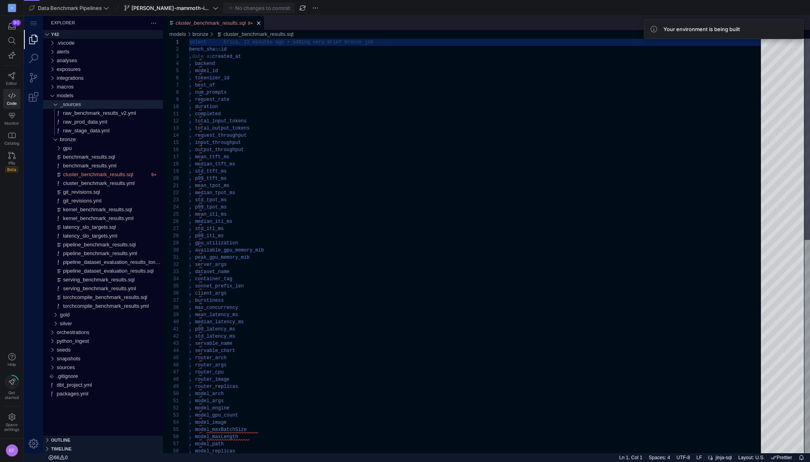
type textarea ", completed , total_input_tokens , total_output_tokens , request_throughput , i…"
click at [251, 156] on div ", model_maxLength , model_path , model_replicas , router_args , router_cpu , ro…" at bounding box center [477, 465] width 577 height 853
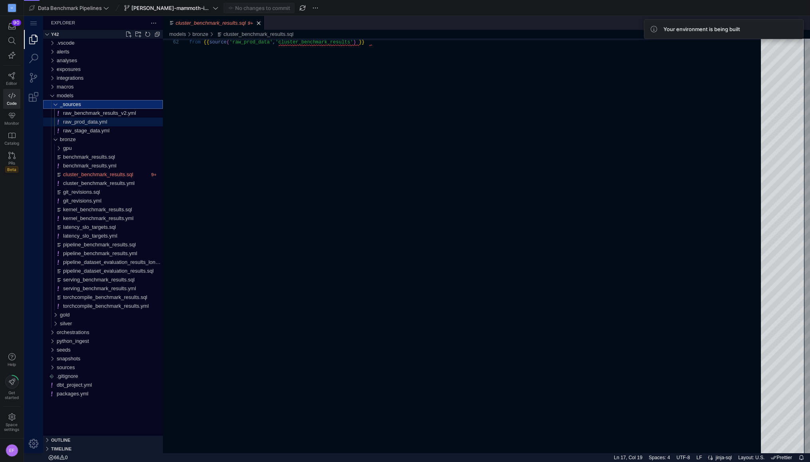
click at [92, 122] on span "raw_prod_data.yml" at bounding box center [85, 122] width 44 height 6
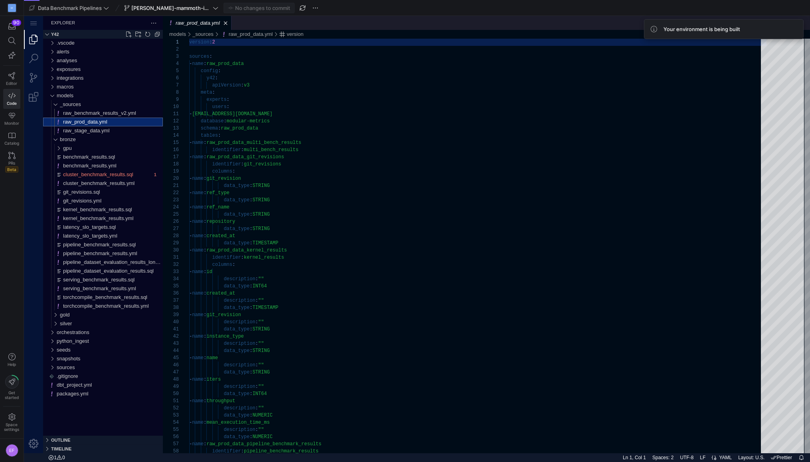
scroll to position [72, 0]
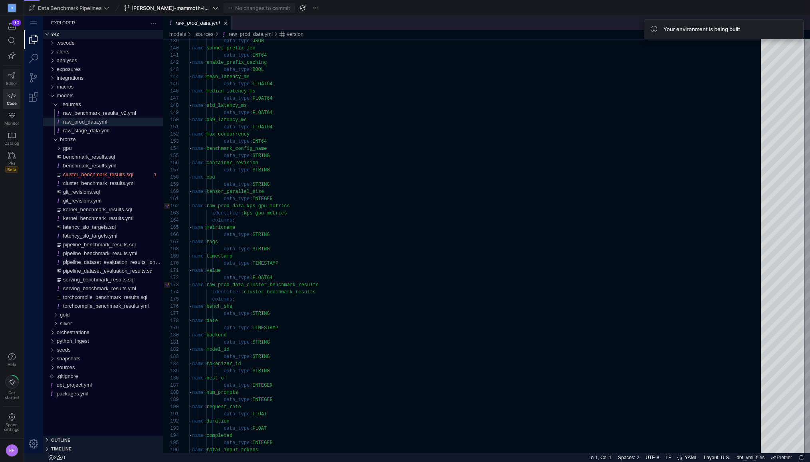
click at [14, 73] on icon at bounding box center [11, 75] width 7 height 7
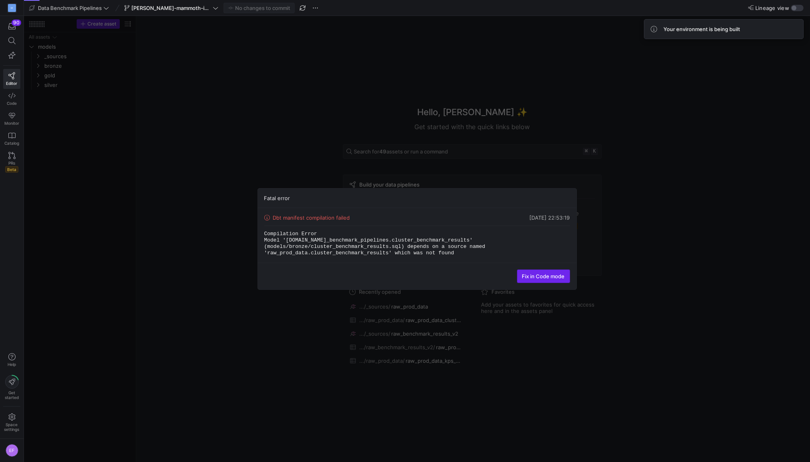
click at [554, 277] on span "Fix in Code mode" at bounding box center [543, 276] width 43 height 6
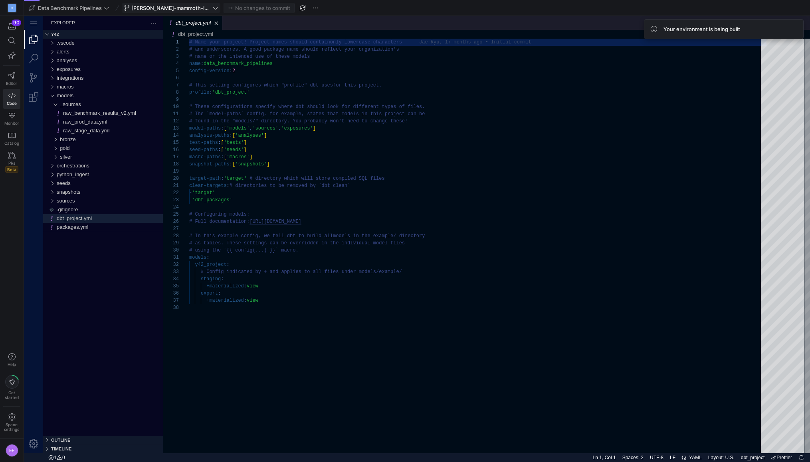
click at [190, 8] on span "[PERSON_NAME]-mammoth-ingest" at bounding box center [171, 8] width 94 height 6
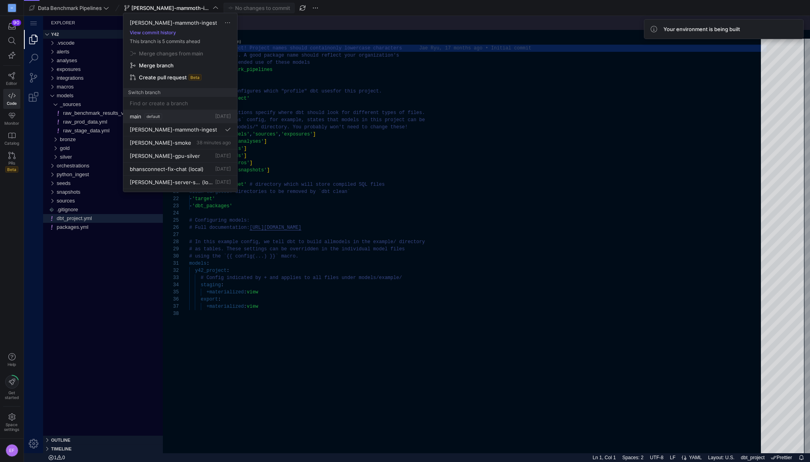
click at [147, 113] on span "default" at bounding box center [153, 116] width 18 height 6
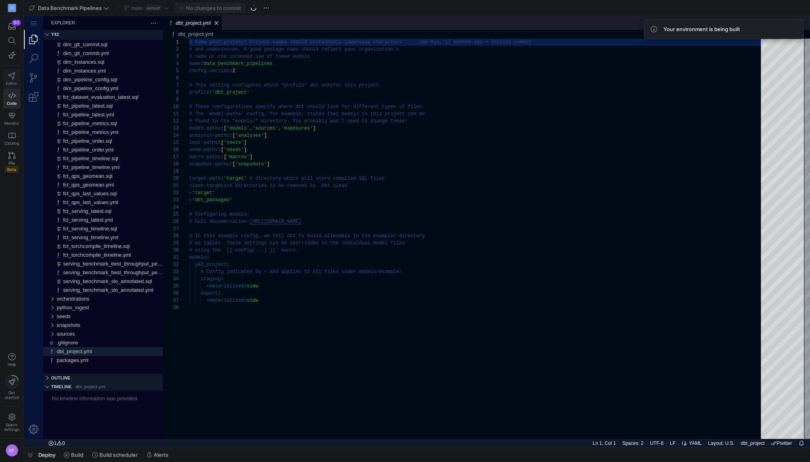
click at [14, 84] on span "Editor" at bounding box center [11, 83] width 11 height 5
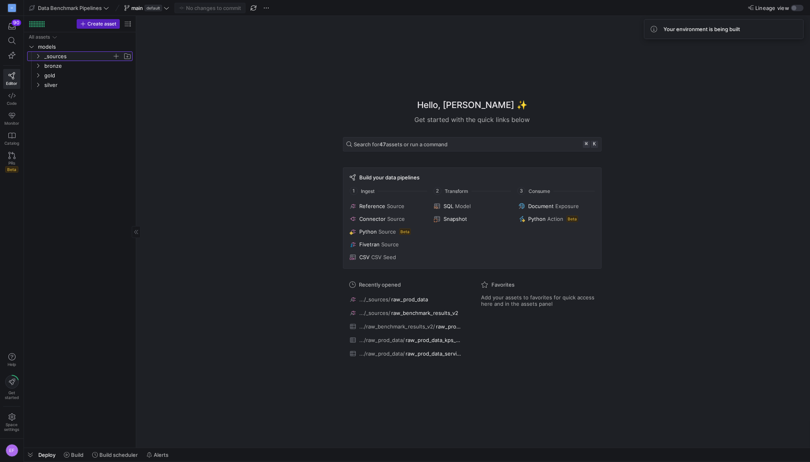
click at [38, 54] on icon "Press SPACE to select this row." at bounding box center [38, 56] width 6 height 5
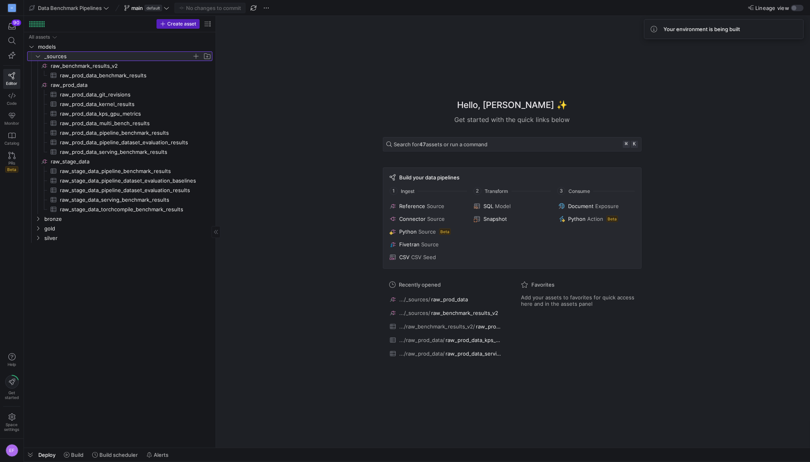
drag, startPoint x: 136, startPoint y: 87, endPoint x: 272, endPoint y: 97, distance: 136.1
click at [101, 87] on span "raw_prod_data​​​​​​​​" at bounding box center [131, 85] width 160 height 9
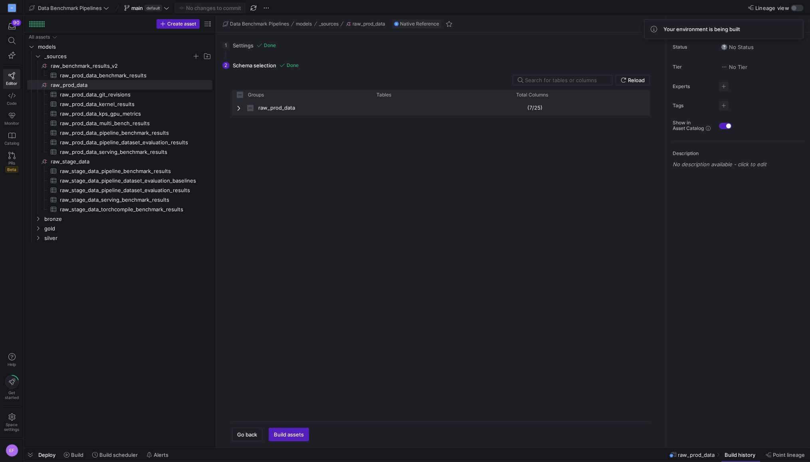
click at [240, 108] on span "Press SPACE to select this row." at bounding box center [240, 108] width 6 height 6
checkbox input "false"
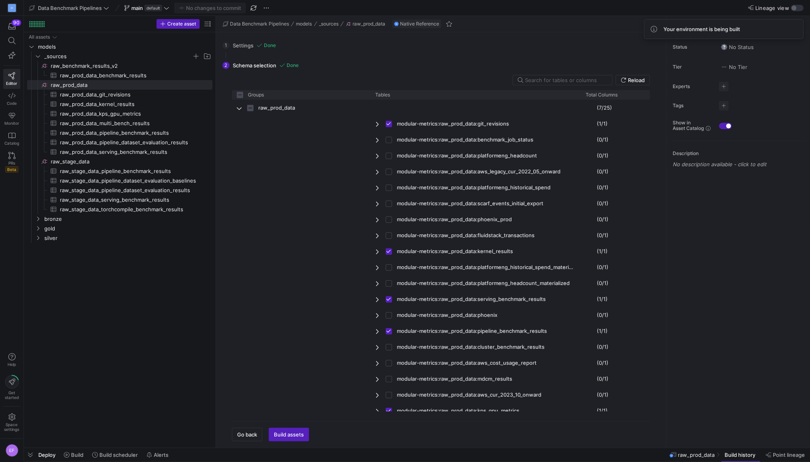
drag, startPoint x: 507, startPoint y: 96, endPoint x: 579, endPoint y: 109, distance: 72.9
click at [579, 109] on div "Groups Tables Total Columns" at bounding box center [441, 252] width 418 height 325
click at [169, 9] on icon at bounding box center [167, 8] width 6 height 6
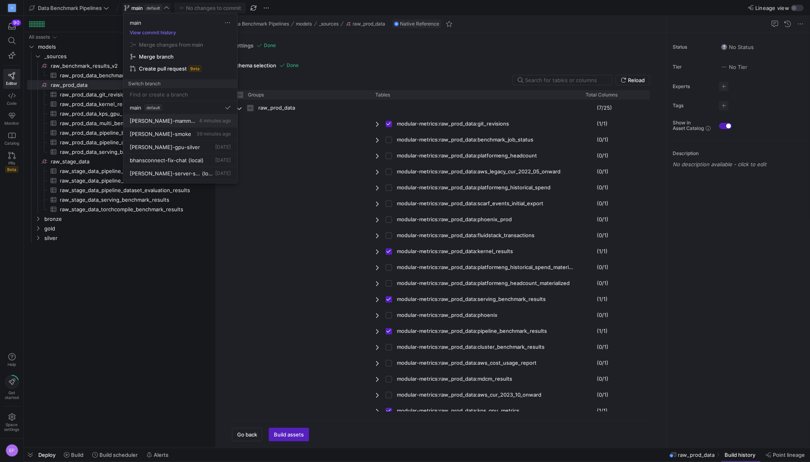
click at [175, 119] on span "[PERSON_NAME]-mammoth-ingest" at bounding box center [164, 121] width 68 height 6
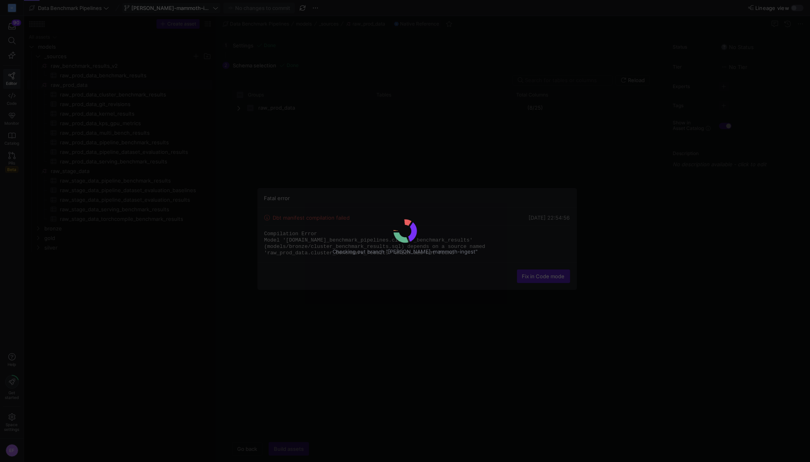
checkbox input "false"
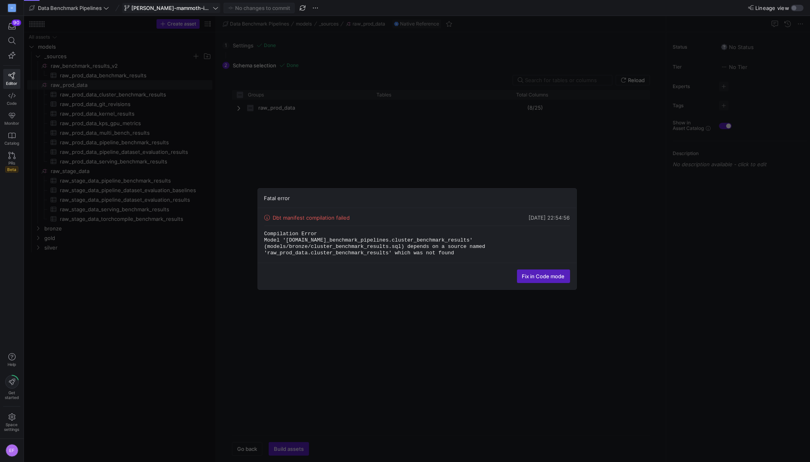
click at [113, 112] on div "Fatal error Dbt manifest compilation failed 19/08/25, 22:54:56 Compilation Erro…" at bounding box center [417, 239] width 786 height 446
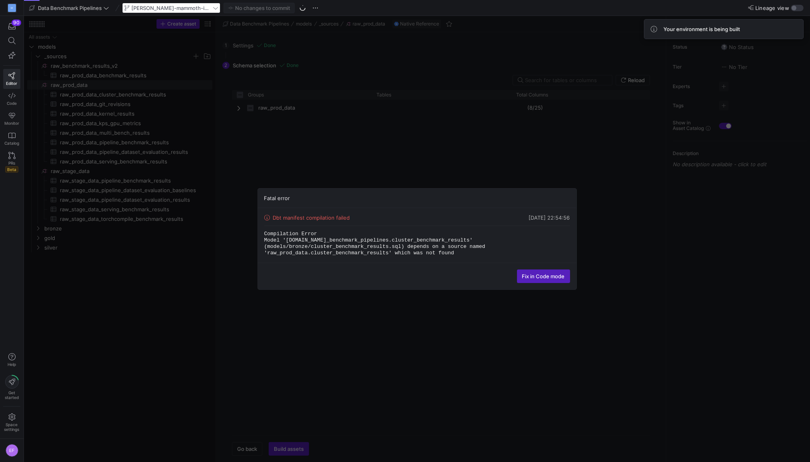
drag, startPoint x: 626, startPoint y: 228, endPoint x: 638, endPoint y: 197, distance: 33.3
click at [626, 228] on div "Fatal error Dbt manifest compilation failed 19/08/25, 22:54:56 Compilation Erro…" at bounding box center [417, 239] width 786 height 446
click at [298, 8] on span "button" at bounding box center [303, 8] width 10 height 10
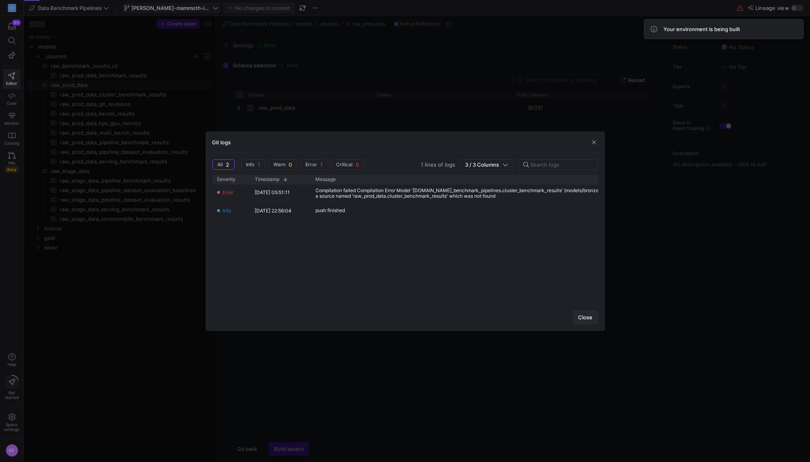
click at [587, 316] on span "Close" at bounding box center [585, 317] width 14 height 6
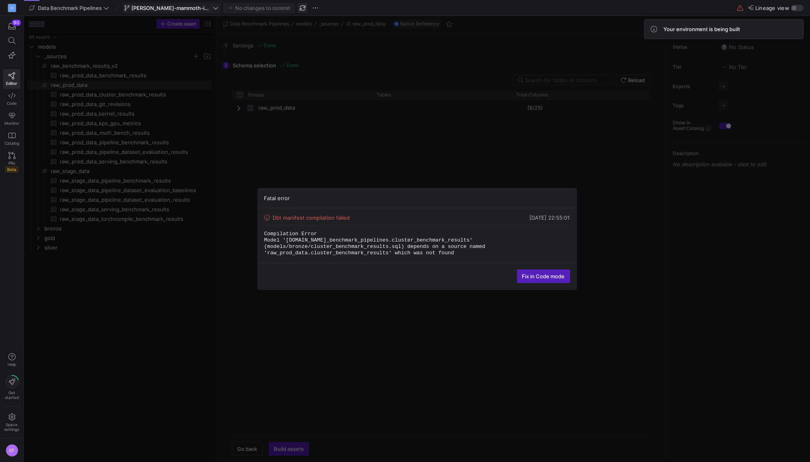
click at [298, 9] on span "button" at bounding box center [303, 8] width 10 height 10
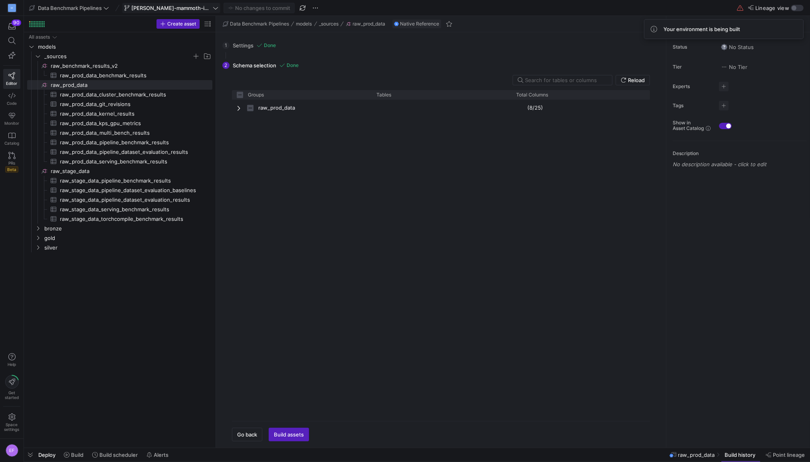
click at [44, 458] on span "Deploy" at bounding box center [46, 455] width 17 height 6
click at [82, 452] on span "Build" at bounding box center [77, 455] width 12 height 6
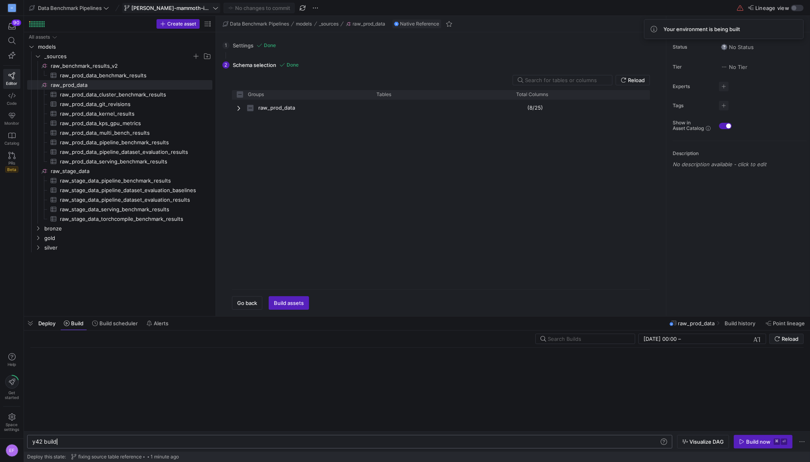
click at [91, 442] on div "y42 build" at bounding box center [345, 442] width 627 height 6
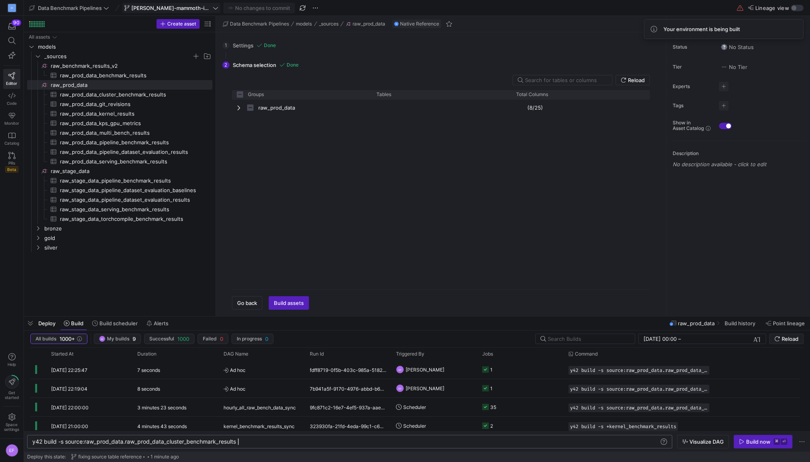
scroll to position [0, 209]
type textarea "y42 build -s source:raw_prod_data.raw_prod_data_cluster_benchmark_results+"
click at [751, 450] on y42-orchestration-inline-build "y42 build -s source:raw_prod_data.raw_prod_data_cl uster_benchmark_results+ y42…" at bounding box center [417, 442] width 786 height 20
click at [754, 446] on span "button" at bounding box center [763, 442] width 58 height 13
click at [508, 367] on y42-job-status-cell-renderer "1 1" at bounding box center [520, 370] width 77 height 18
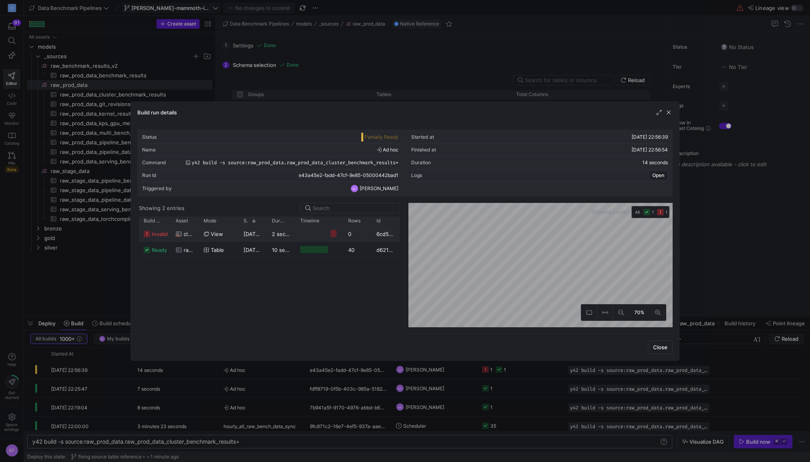
click at [194, 237] on span "cluster_benchmark_results" at bounding box center [189, 235] width 10 height 16
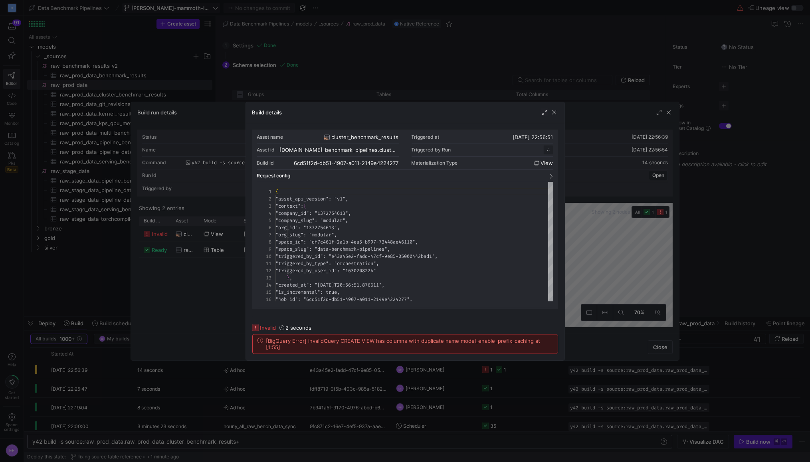
scroll to position [72, 0]
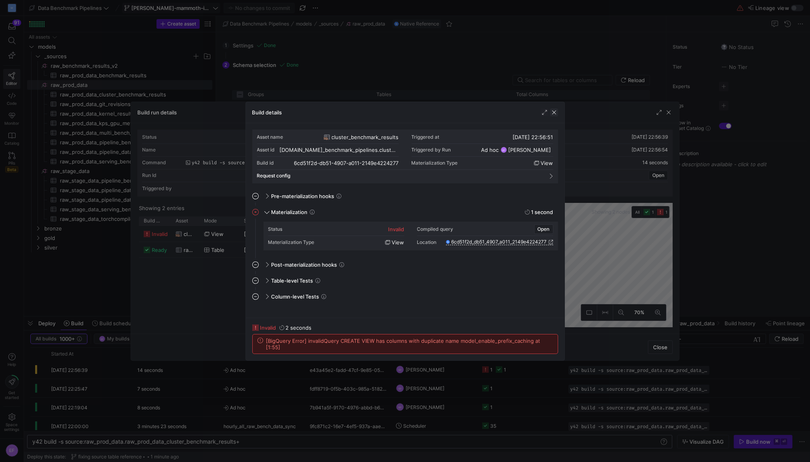
click at [555, 111] on span "button" at bounding box center [554, 113] width 8 height 8
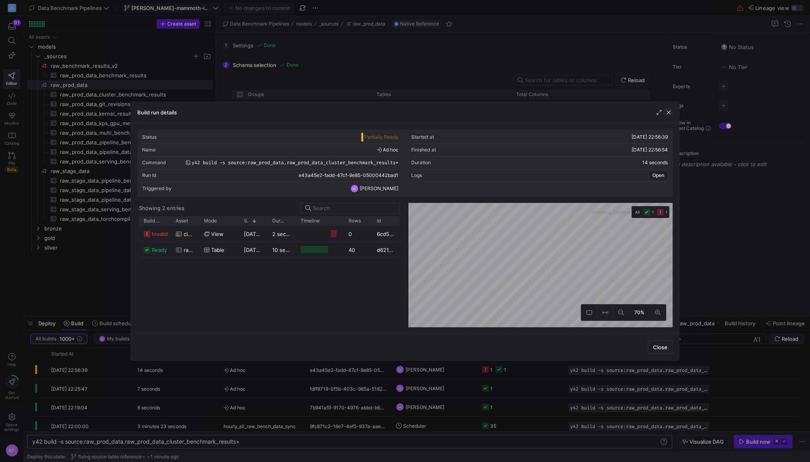
click at [671, 115] on span "button" at bounding box center [668, 113] width 8 height 8
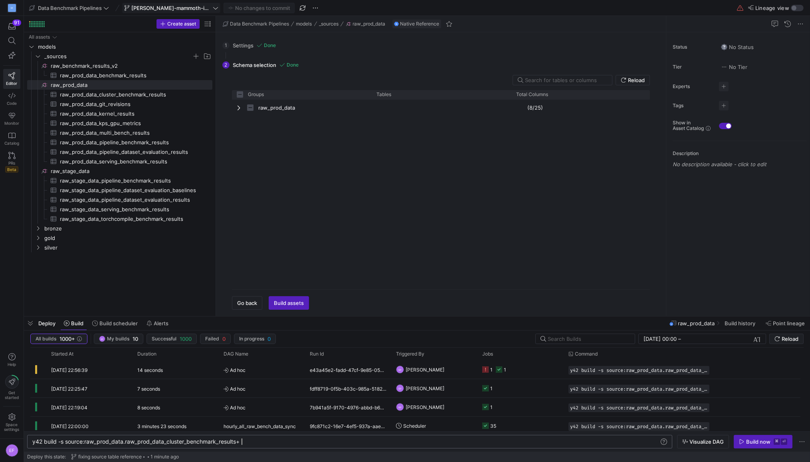
click at [264, 442] on div "y42 build -s source:raw_prod_data.raw_prod_data_cl uster_benchmark_results+" at bounding box center [345, 442] width 627 height 6
click at [298, 12] on span "button" at bounding box center [303, 8] width 10 height 10
click at [743, 438] on span "button" at bounding box center [763, 442] width 58 height 13
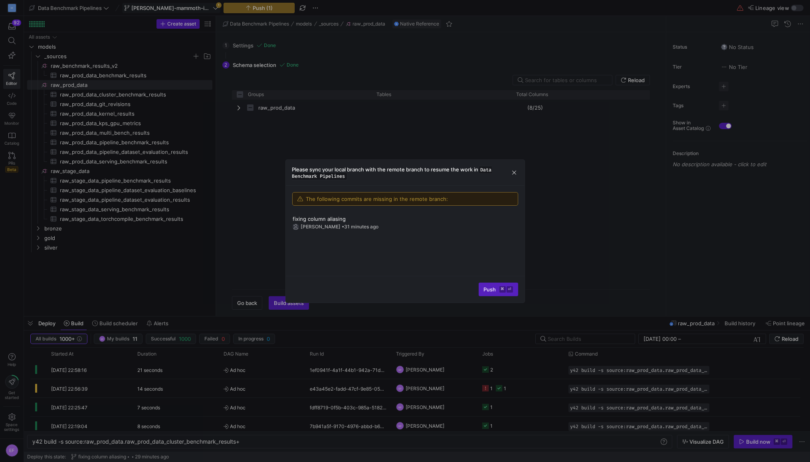
scroll to position [0, 209]
click at [493, 289] on span "Push ⌘ ⏎" at bounding box center [498, 289] width 29 height 6
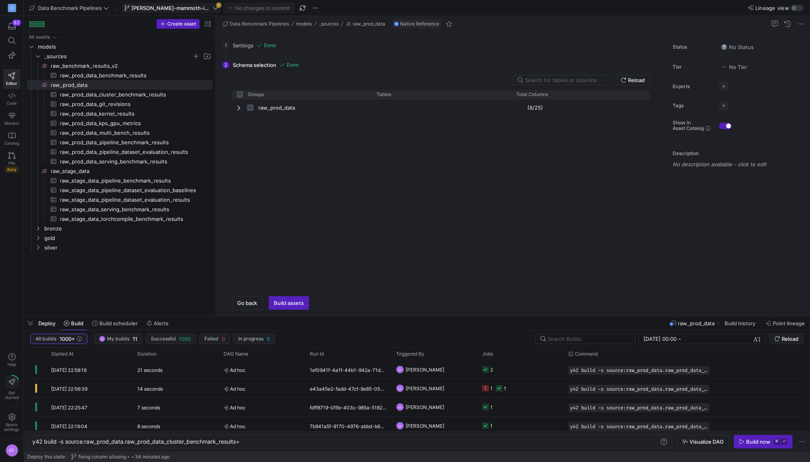
click at [174, 6] on span "[PERSON_NAME]-mammoth-ingest" at bounding box center [171, 8] width 80 height 6
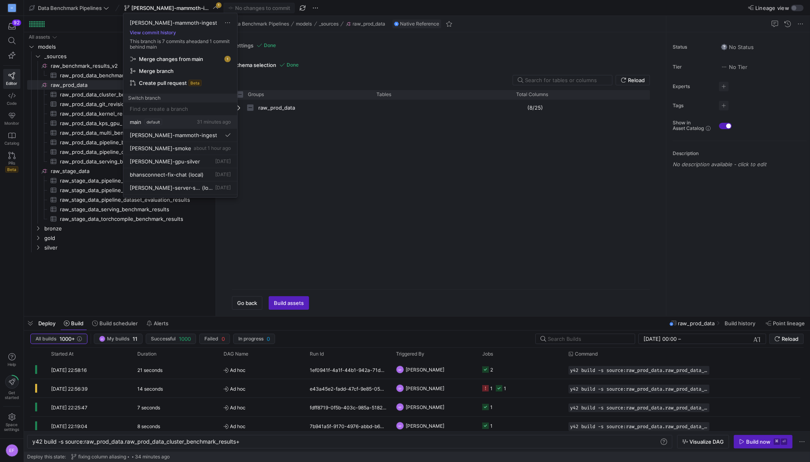
click at [140, 125] on button "main default 31 minutes ago" at bounding box center [180, 122] width 114 height 13
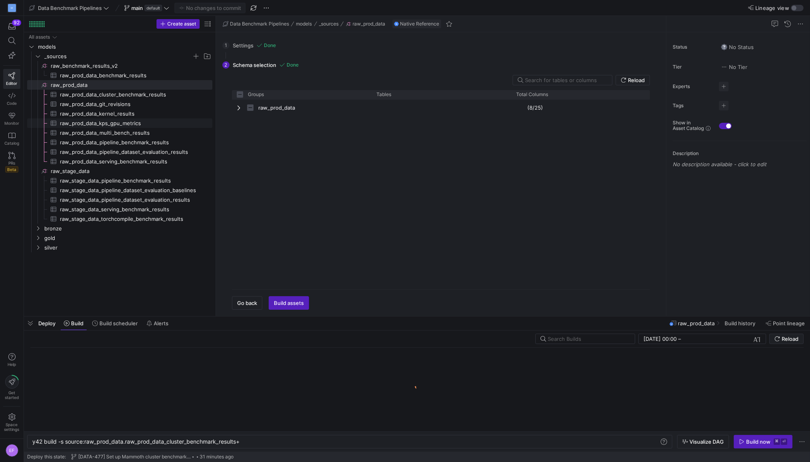
checkbox input "false"
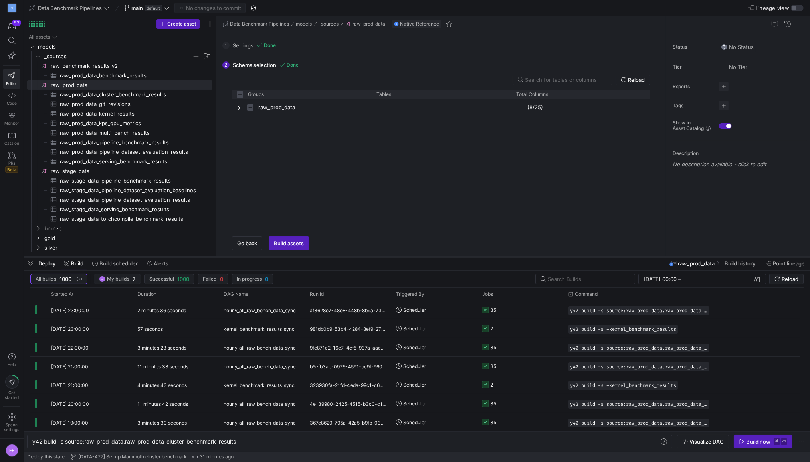
drag, startPoint x: 458, startPoint y: 316, endPoint x: 462, endPoint y: 257, distance: 58.8
click at [462, 257] on div at bounding box center [417, 256] width 786 height 3
click at [116, 94] on span "raw_prod_data_cluster_benchmark_results​​​​​​​​​" at bounding box center [131, 94] width 143 height 9
